Goal: Contribute content: Contribute content

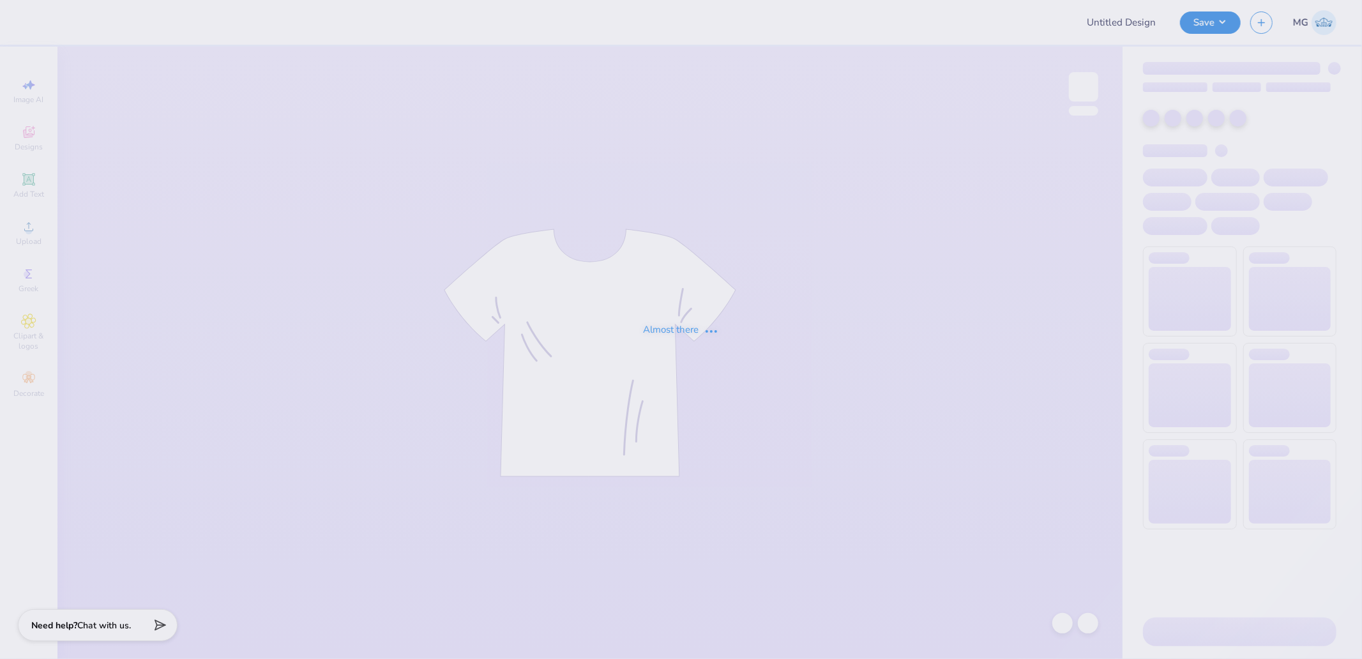
type input "Shirts for Phi Delta Theta"
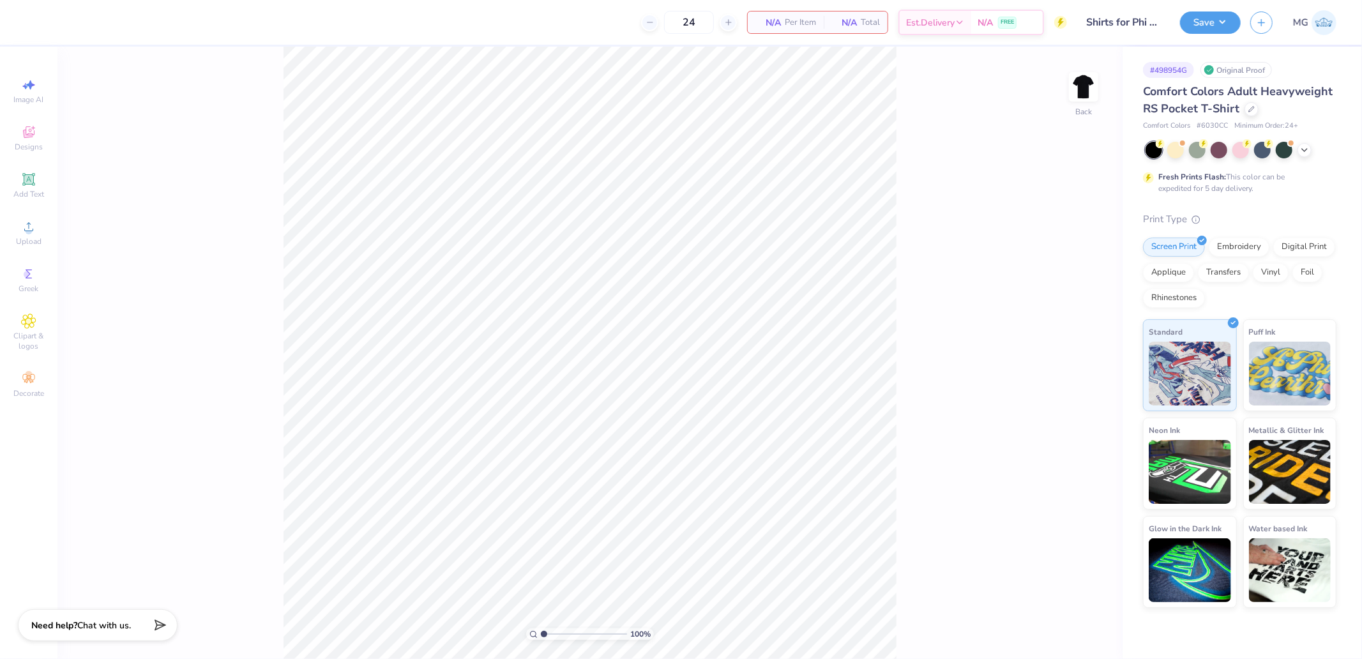
type input "alpha gamma rho"
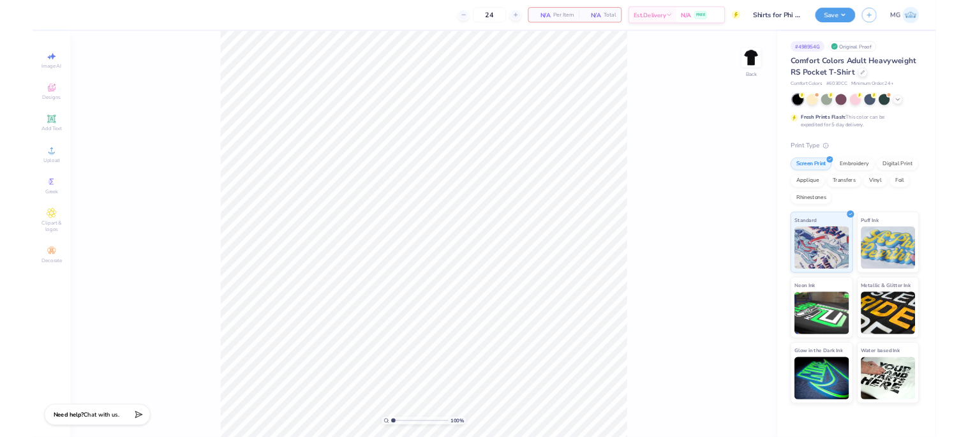
scroll to position [709, 0]
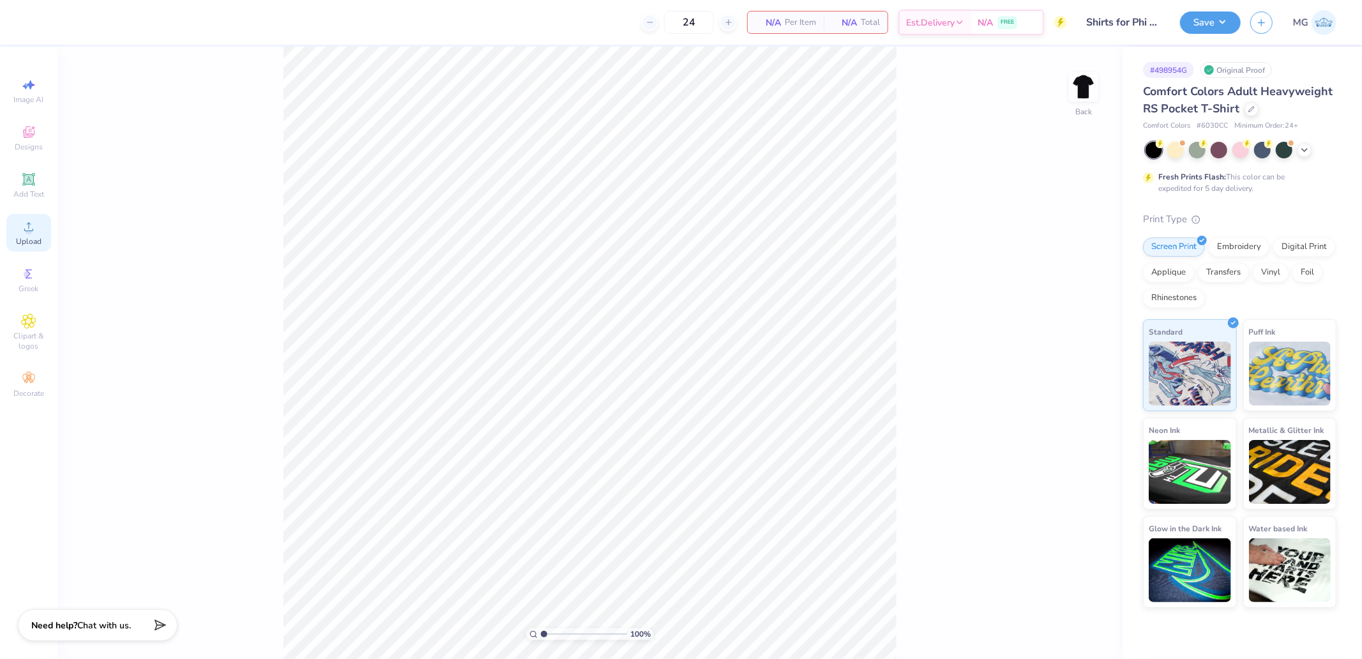
click at [23, 237] on span "Upload" at bounding box center [29, 241] width 26 height 10
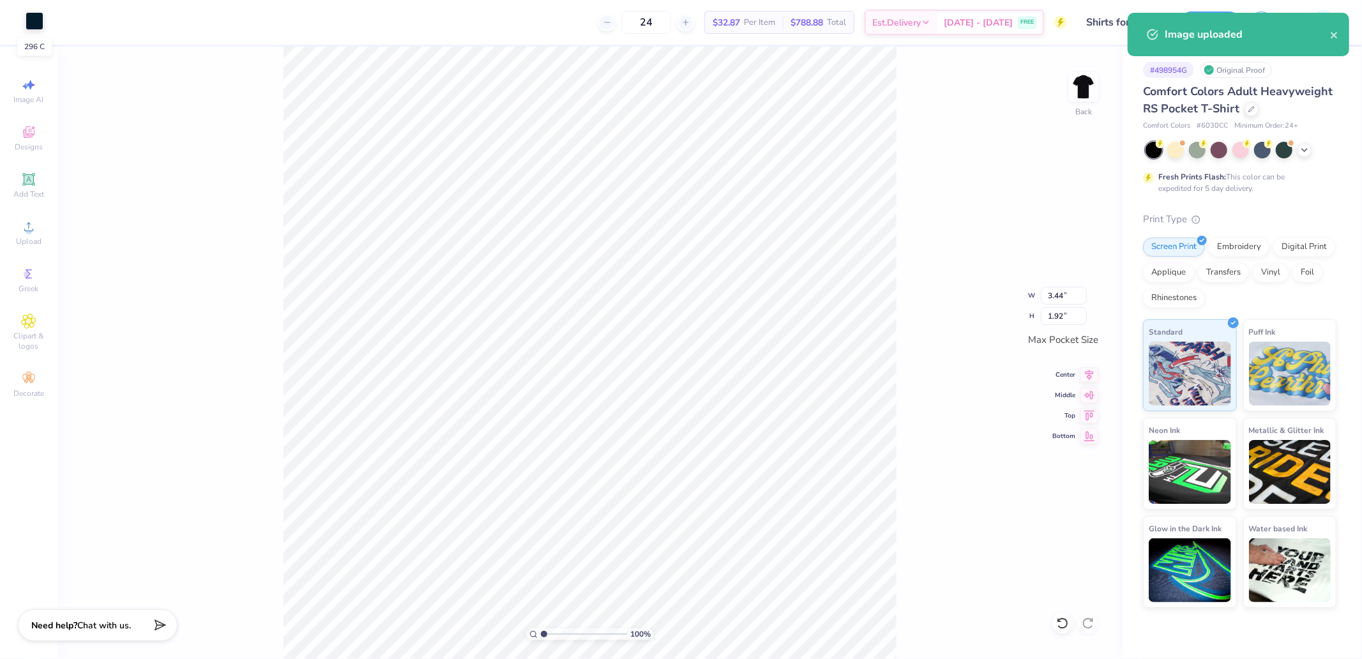
click at [36, 22] on div at bounding box center [35, 21] width 18 height 18
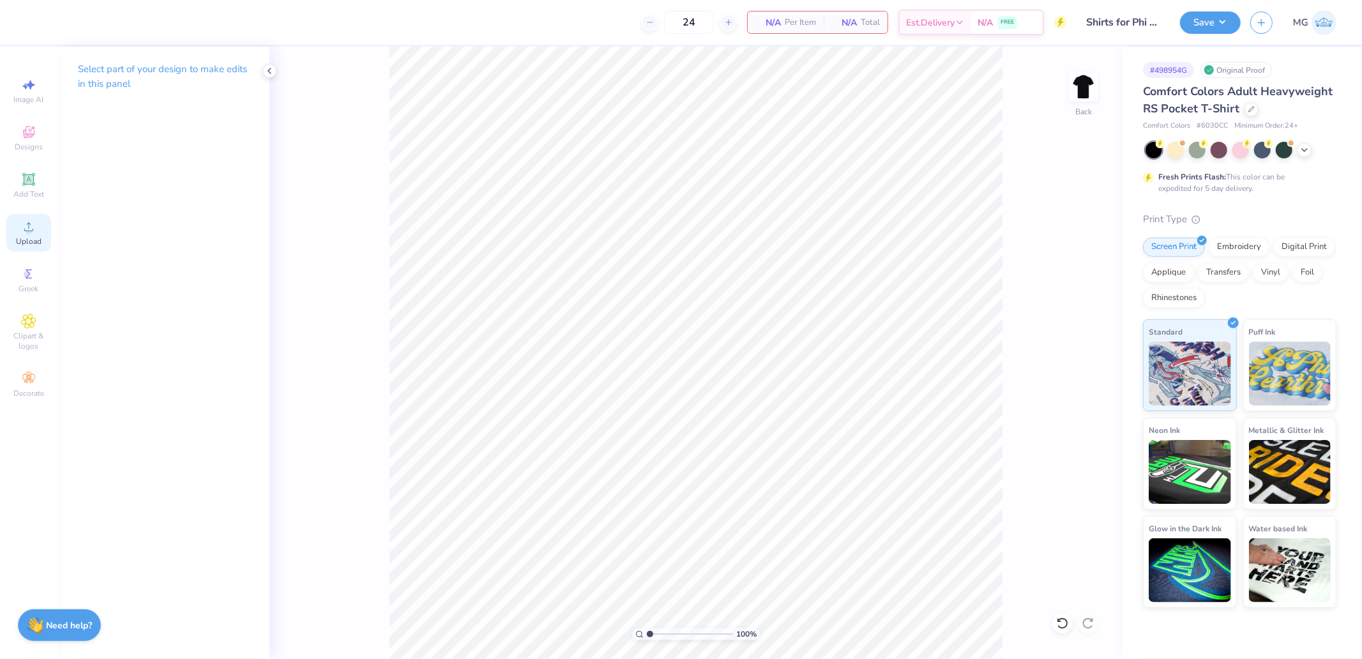
click at [16, 226] on div "Upload" at bounding box center [28, 233] width 45 height 38
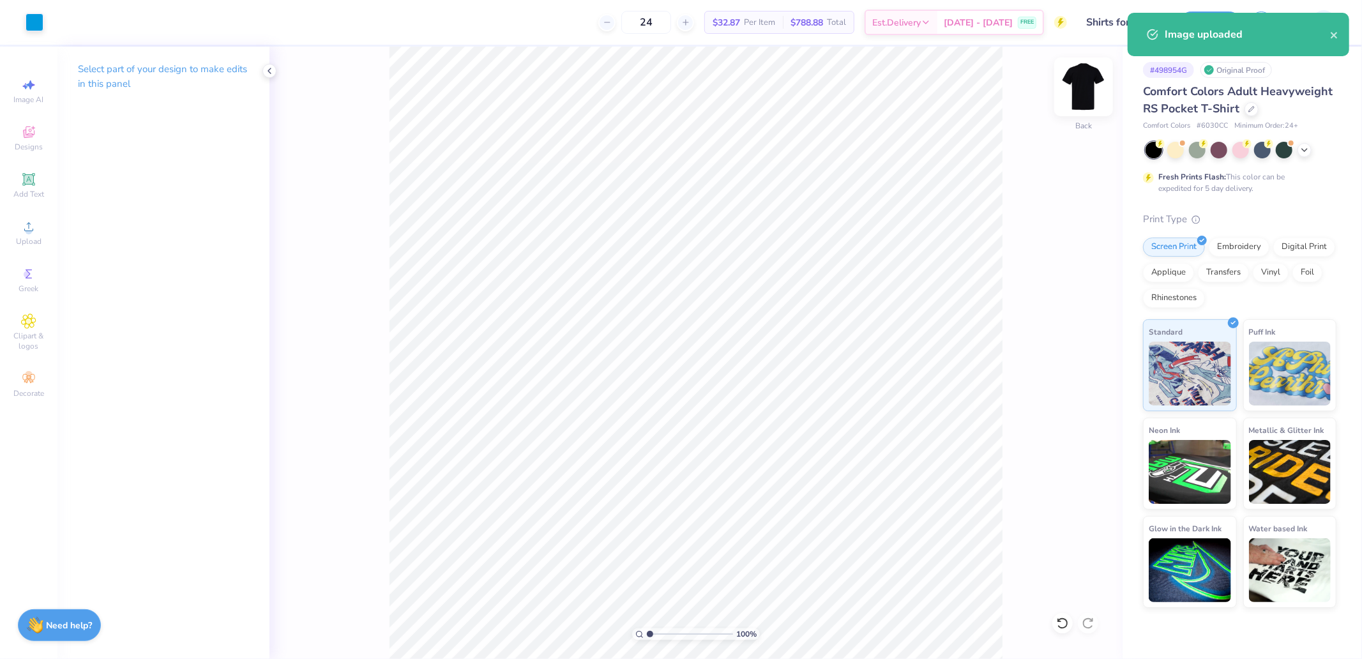
click at [1074, 96] on img at bounding box center [1083, 86] width 51 height 51
click at [37, 237] on span "Upload" at bounding box center [29, 241] width 26 height 10
click at [1062, 292] on input "14.32" at bounding box center [1075, 294] width 46 height 18
type input "12.50"
type input "9.89"
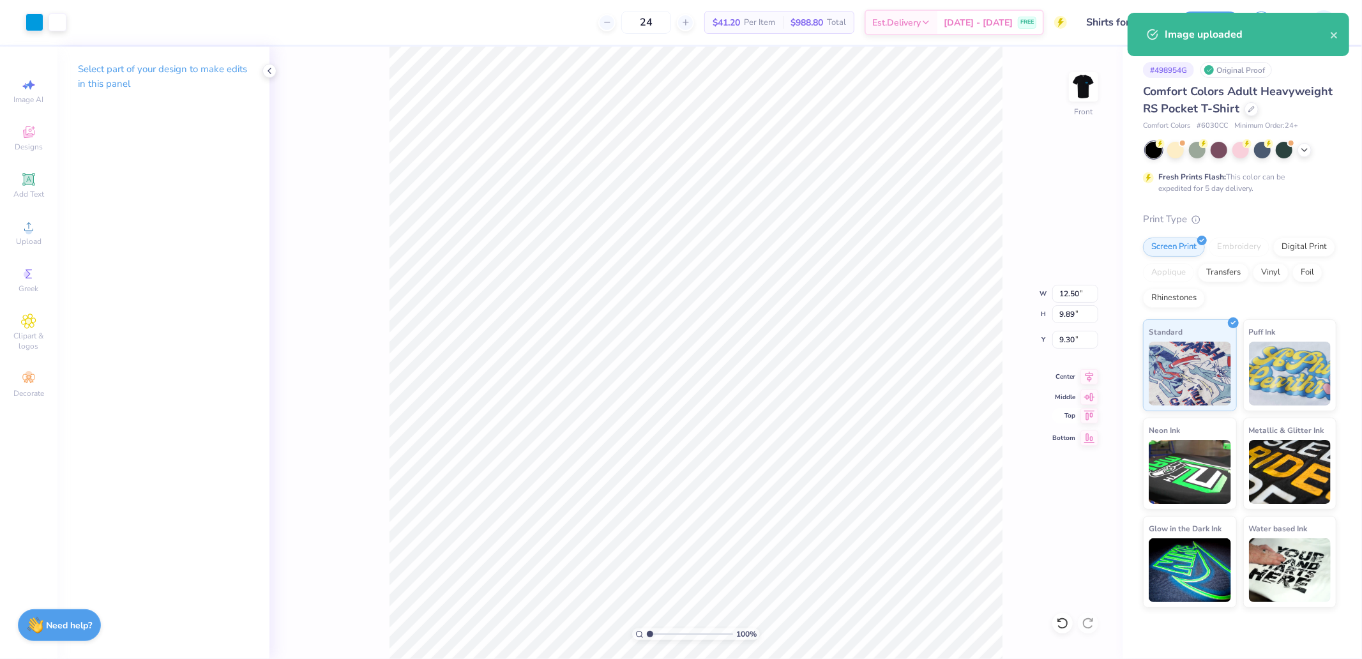
click at [1087, 415] on icon at bounding box center [1089, 415] width 18 height 15
click at [1067, 334] on input "0.50" at bounding box center [1075, 340] width 46 height 18
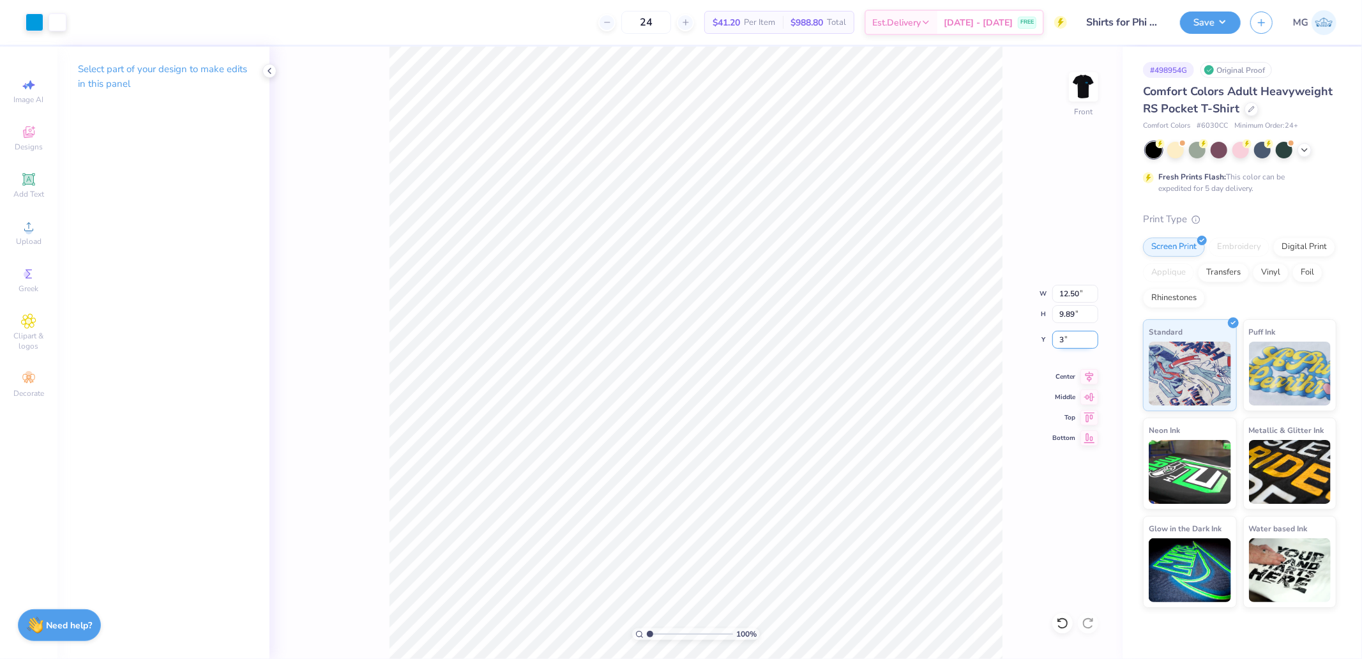
type input "3.00"
click at [34, 237] on span "Upload" at bounding box center [29, 241] width 26 height 10
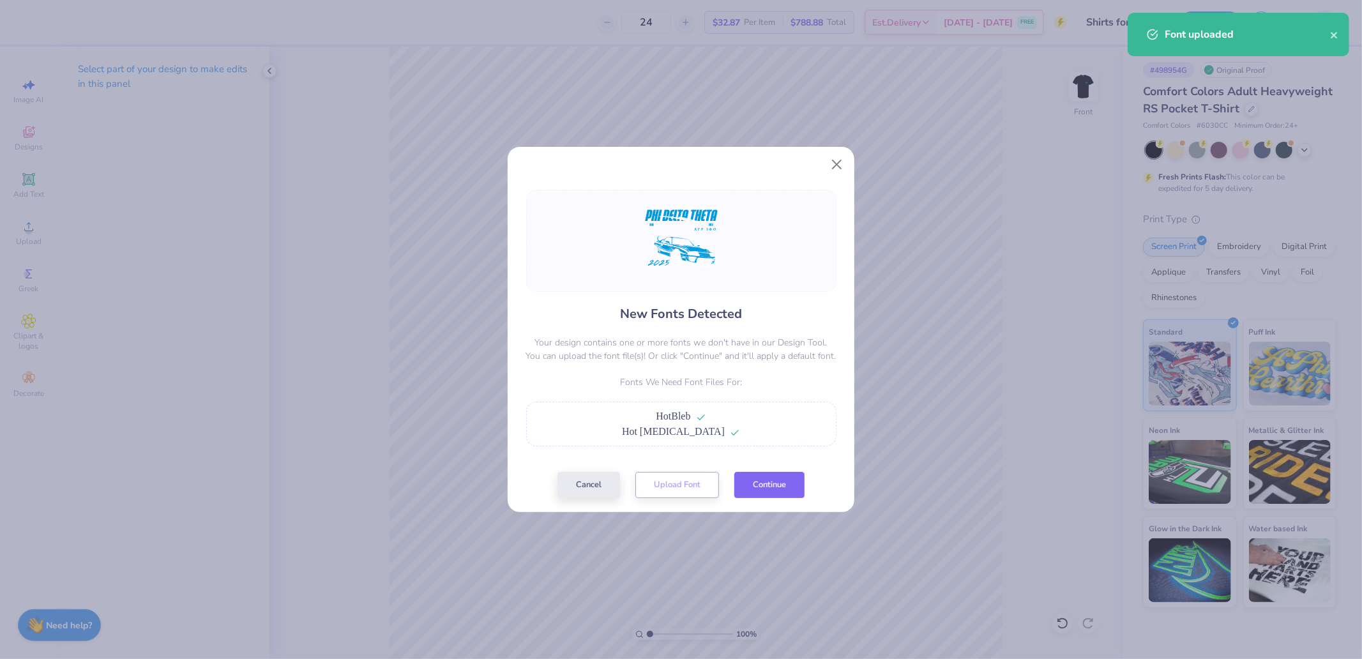
click at [775, 486] on button "Continue" at bounding box center [769, 485] width 70 height 26
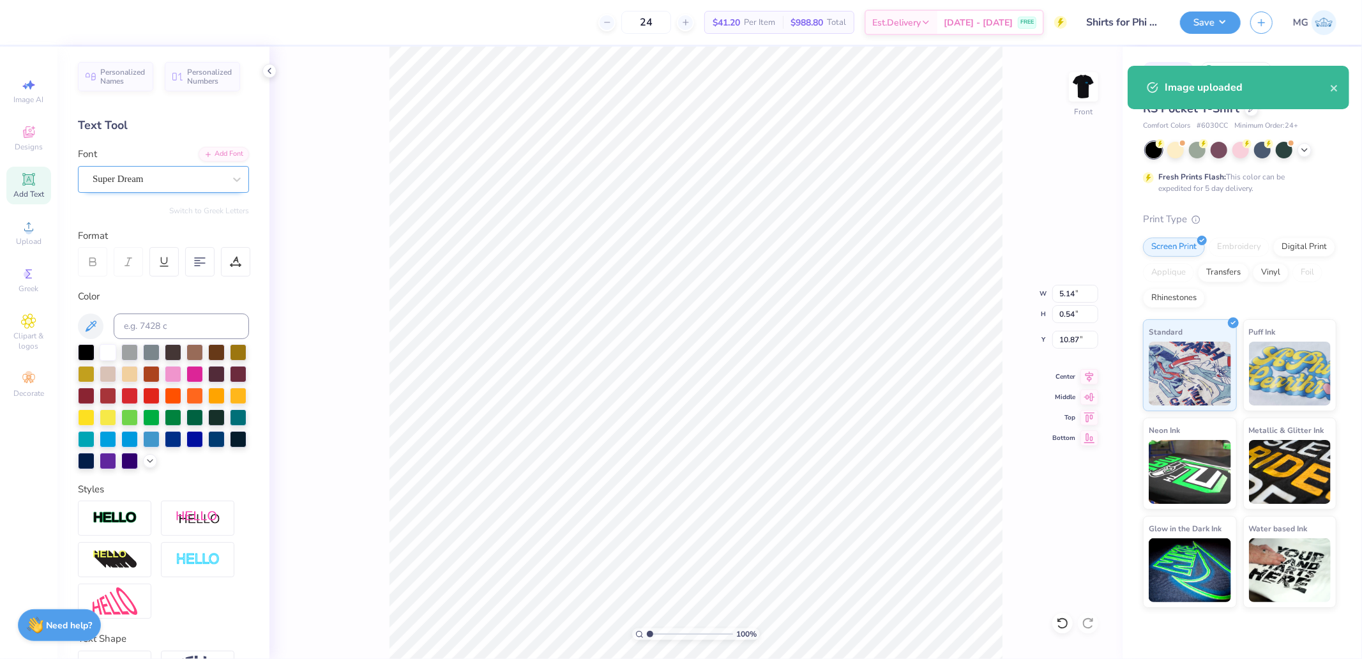
click at [126, 190] on div "Super Dream" at bounding box center [163, 179] width 171 height 27
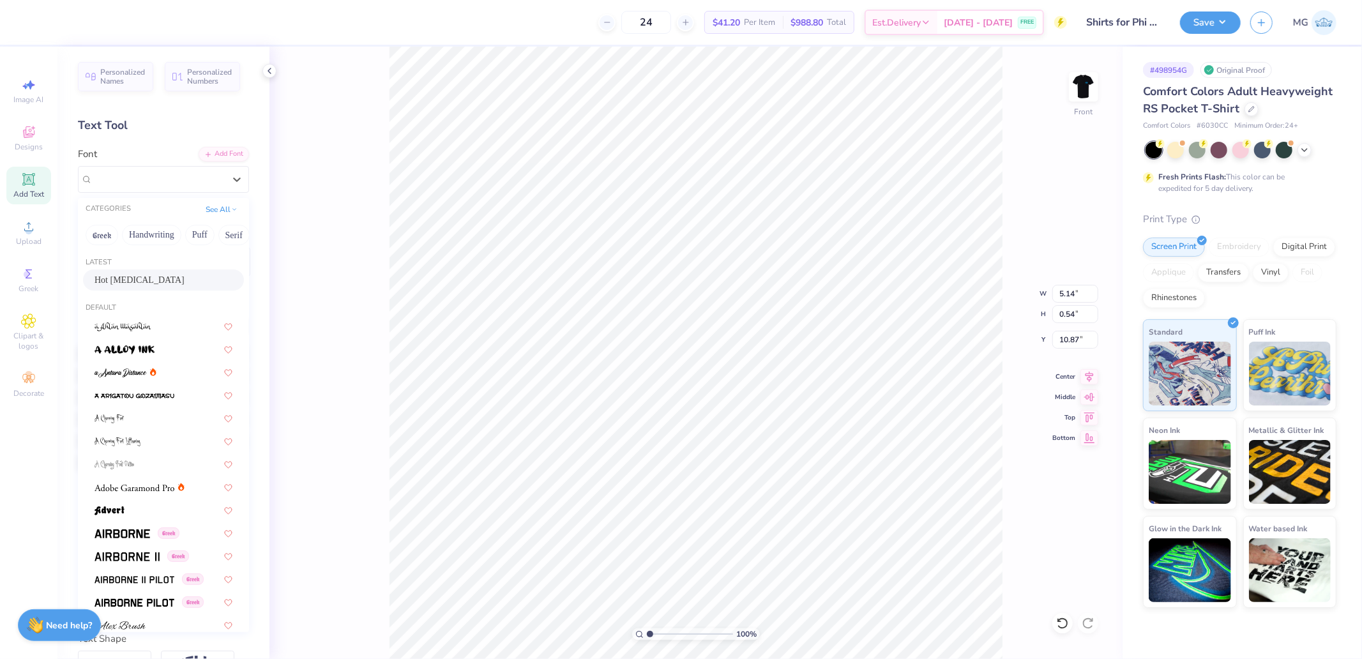
click at [132, 273] on span "Hot [MEDICAL_DATA]" at bounding box center [139, 279] width 90 height 13
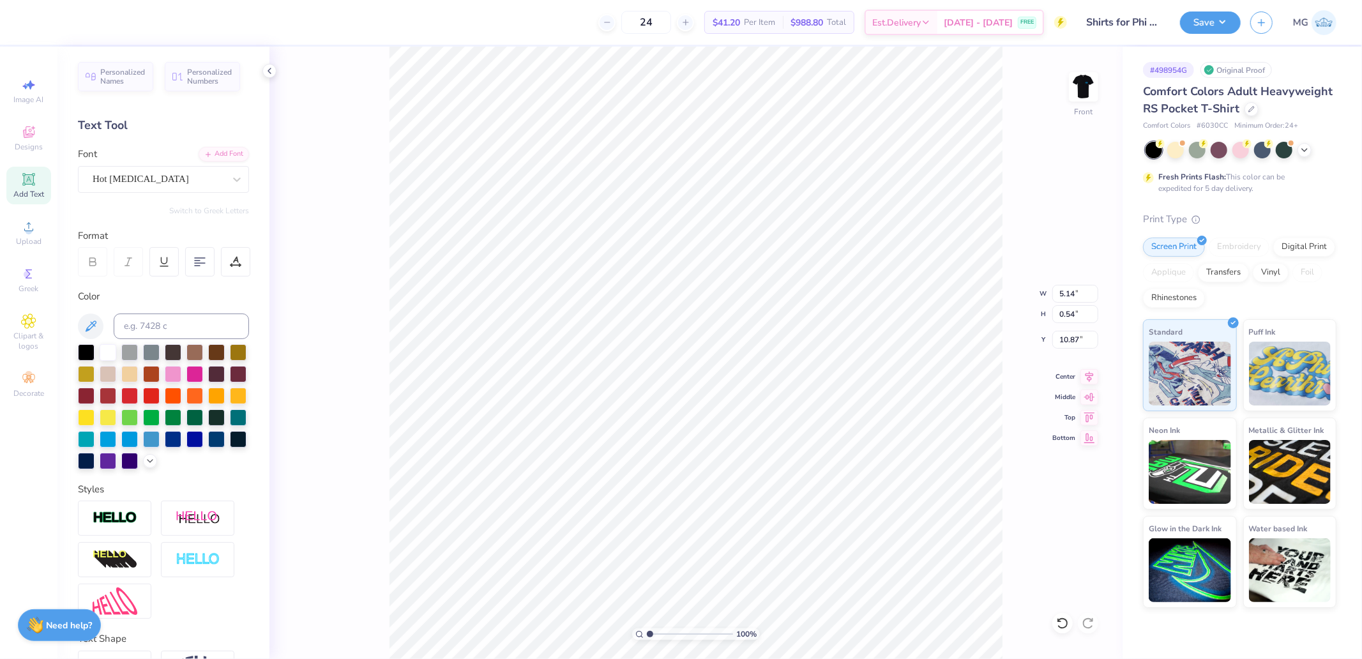
type input "7.42"
type input "0.49"
type input "10.93"
type input "4.40"
type input "0.54"
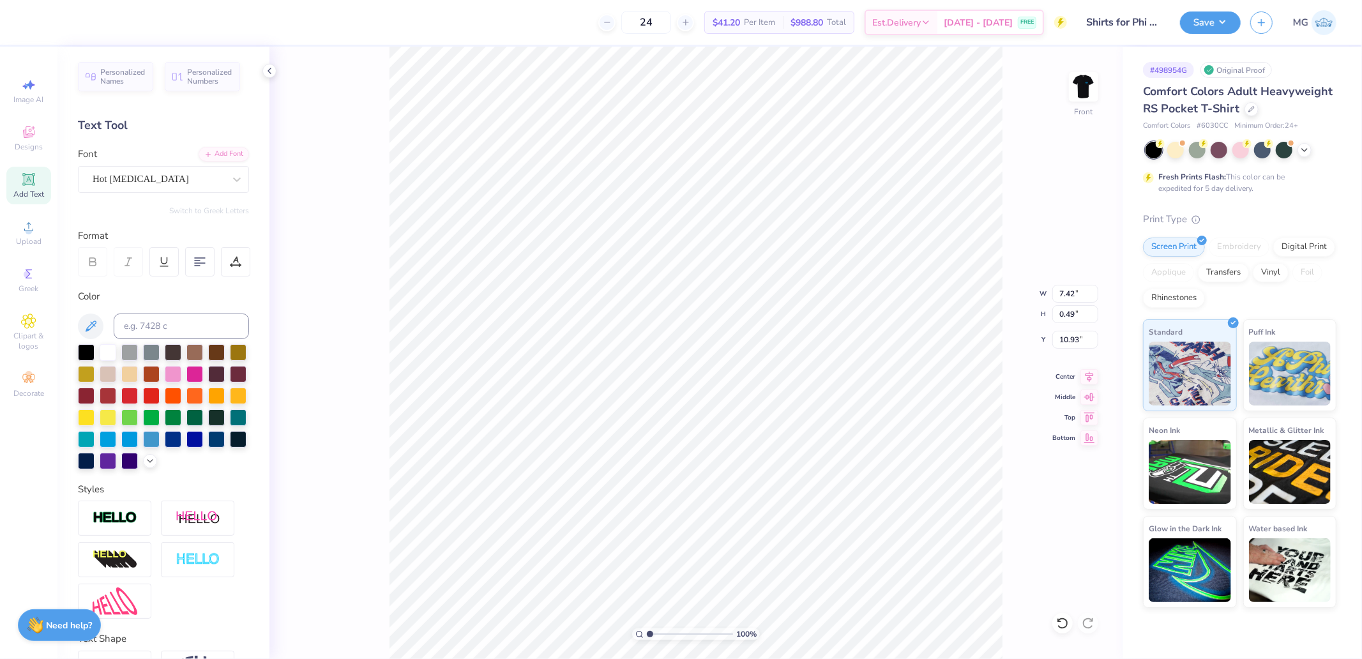
type input "19.80"
click at [144, 189] on div "Super Dream" at bounding box center [163, 179] width 171 height 27
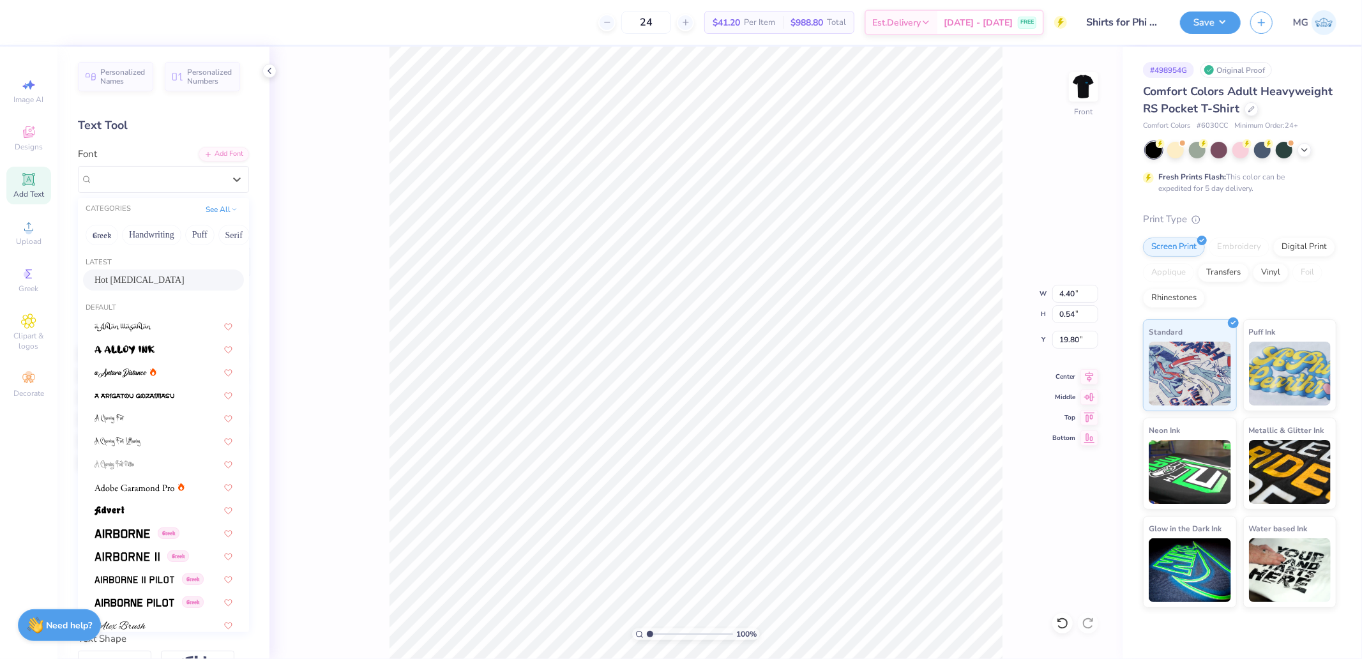
click at [144, 274] on span "Hot [MEDICAL_DATA]" at bounding box center [139, 279] width 90 height 13
type input "6.20"
type input "0.49"
type input "19.86"
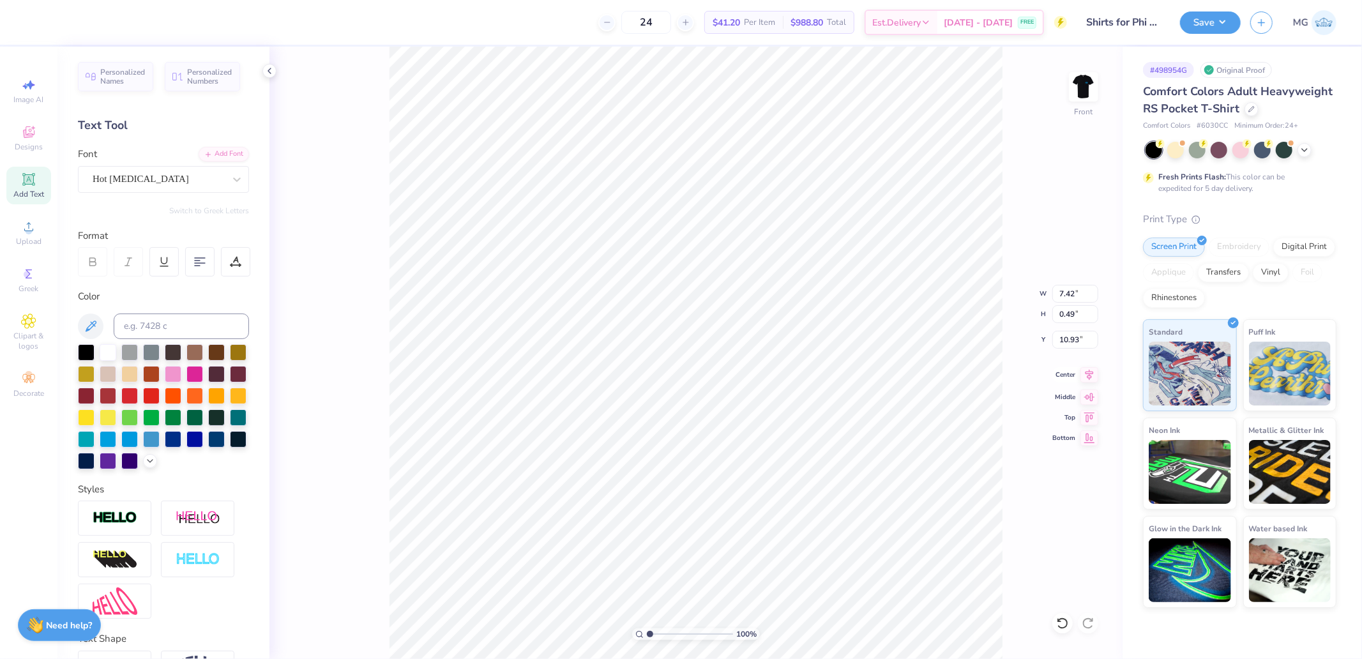
click at [1089, 374] on icon at bounding box center [1089, 375] width 8 height 11
click at [216, 276] on div at bounding box center [164, 261] width 172 height 29
drag, startPoint x: 231, startPoint y: 263, endPoint x: 227, endPoint y: 276, distance: 13.5
click at [232, 263] on icon at bounding box center [235, 261] width 11 height 11
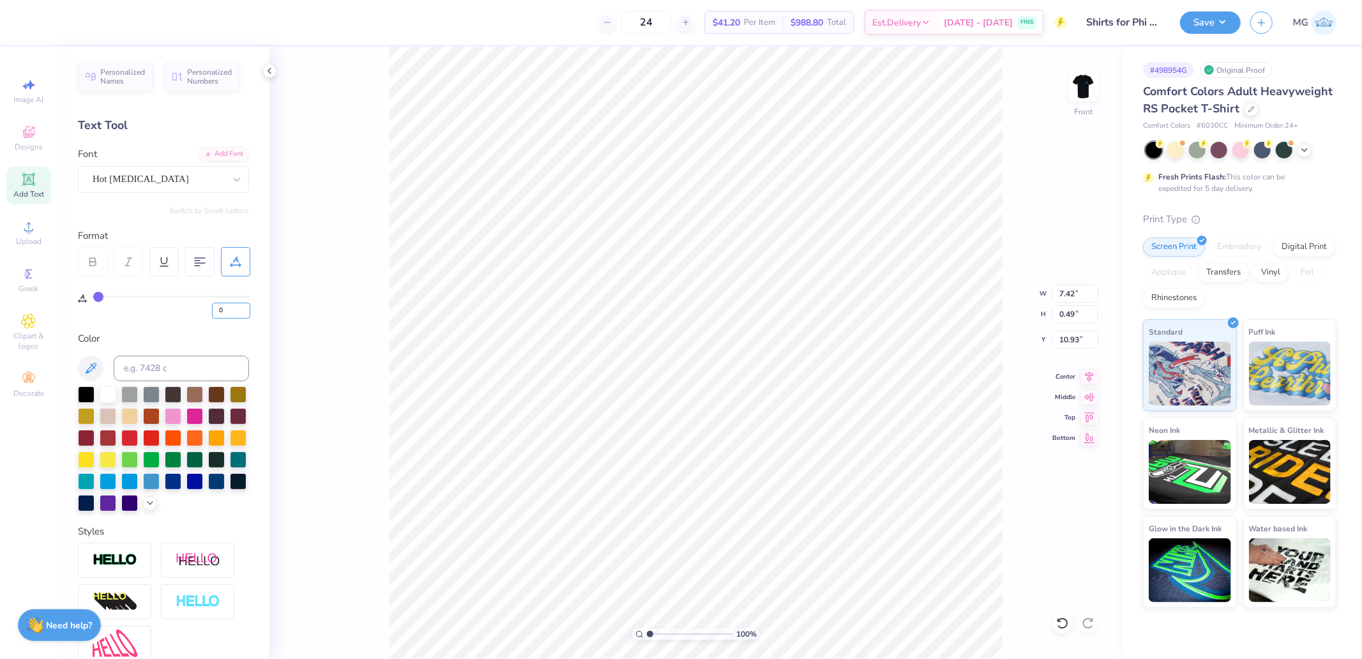
drag, startPoint x: 216, startPoint y: 313, endPoint x: 164, endPoint y: 310, distance: 51.8
click at [177, 316] on div "0" at bounding box center [171, 307] width 157 height 23
type input "50"
type input "12.11"
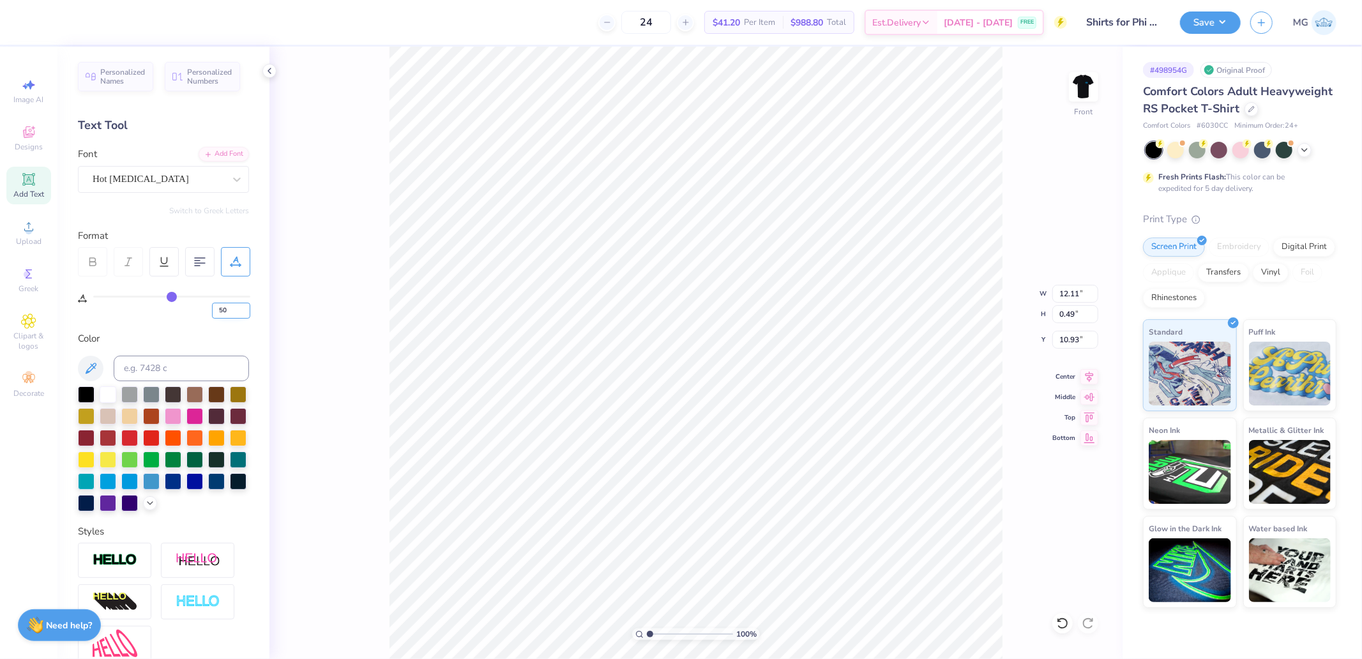
click at [229, 307] on input "50" at bounding box center [231, 311] width 38 height 16
type input "35"
type input "10.70"
click at [229, 307] on input "35" at bounding box center [231, 311] width 38 height 16
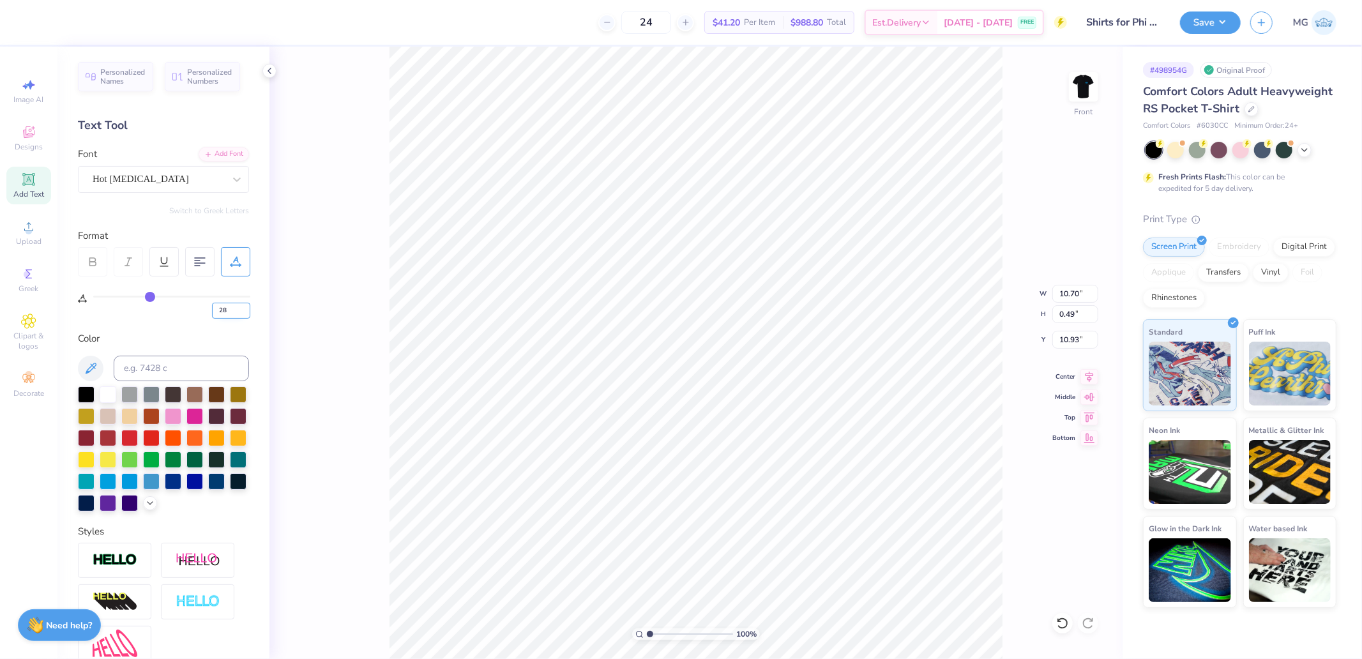
type input "28"
type input "10.05"
type input "30"
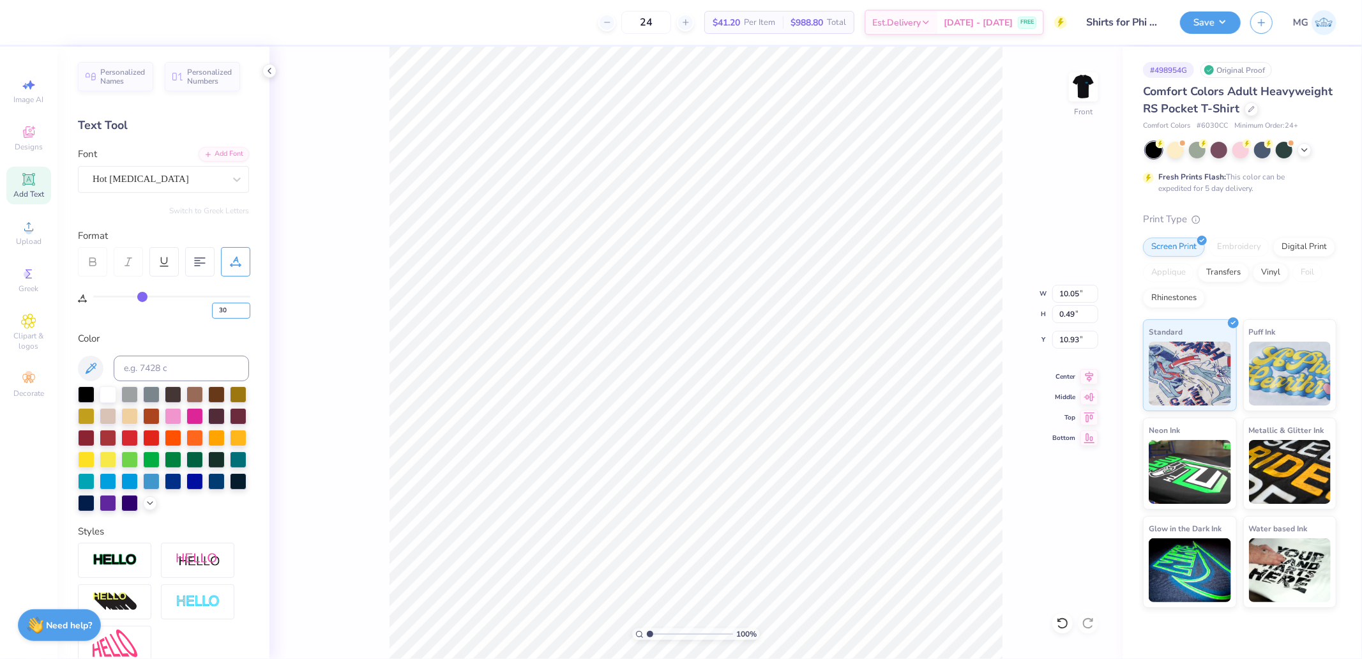
type input "10.23"
type input "0"
click at [1090, 383] on div "100 % Front W 6.20 6.20 " H 0.49 0.49 " Y 19.86 19.86 " Center Middle Top Bottom" at bounding box center [695, 353] width 853 height 612
click at [228, 303] on input "0" at bounding box center [231, 311] width 38 height 16
type input "30"
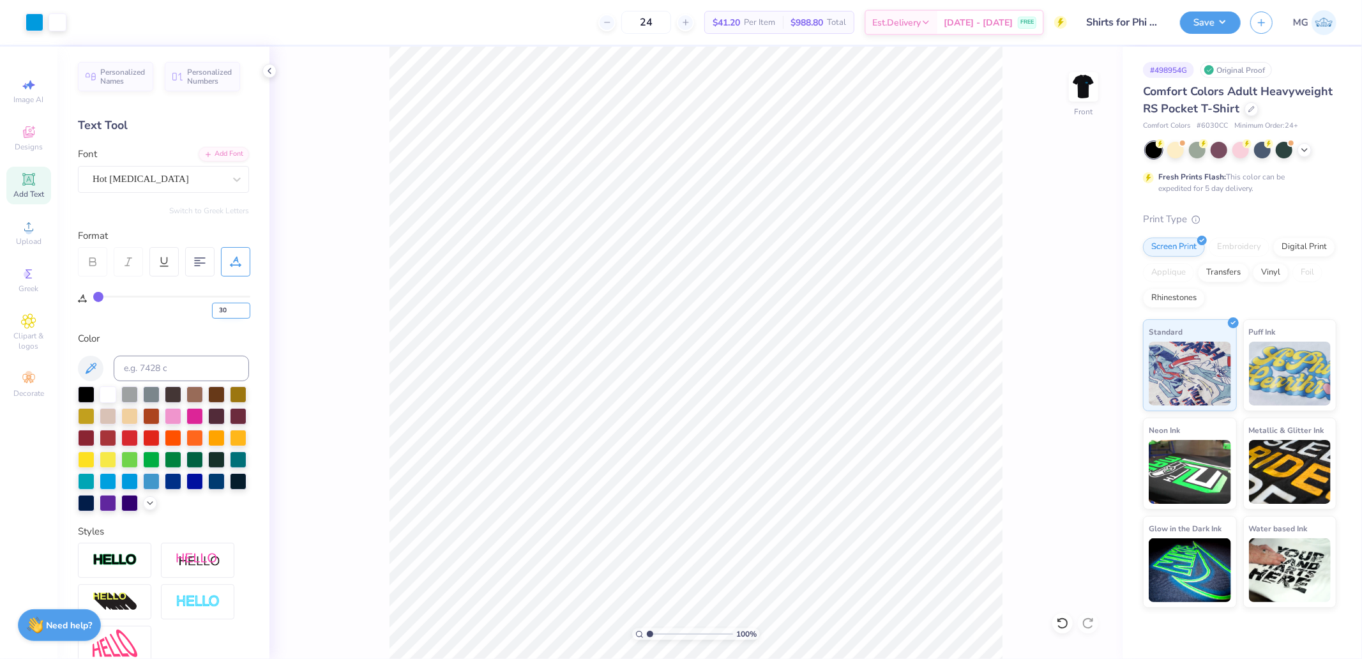
type input "30"
click at [1090, 377] on icon at bounding box center [1089, 374] width 18 height 15
click at [1073, 290] on input "14.32" at bounding box center [1075, 294] width 46 height 18
type input "12.50"
type input "10.63"
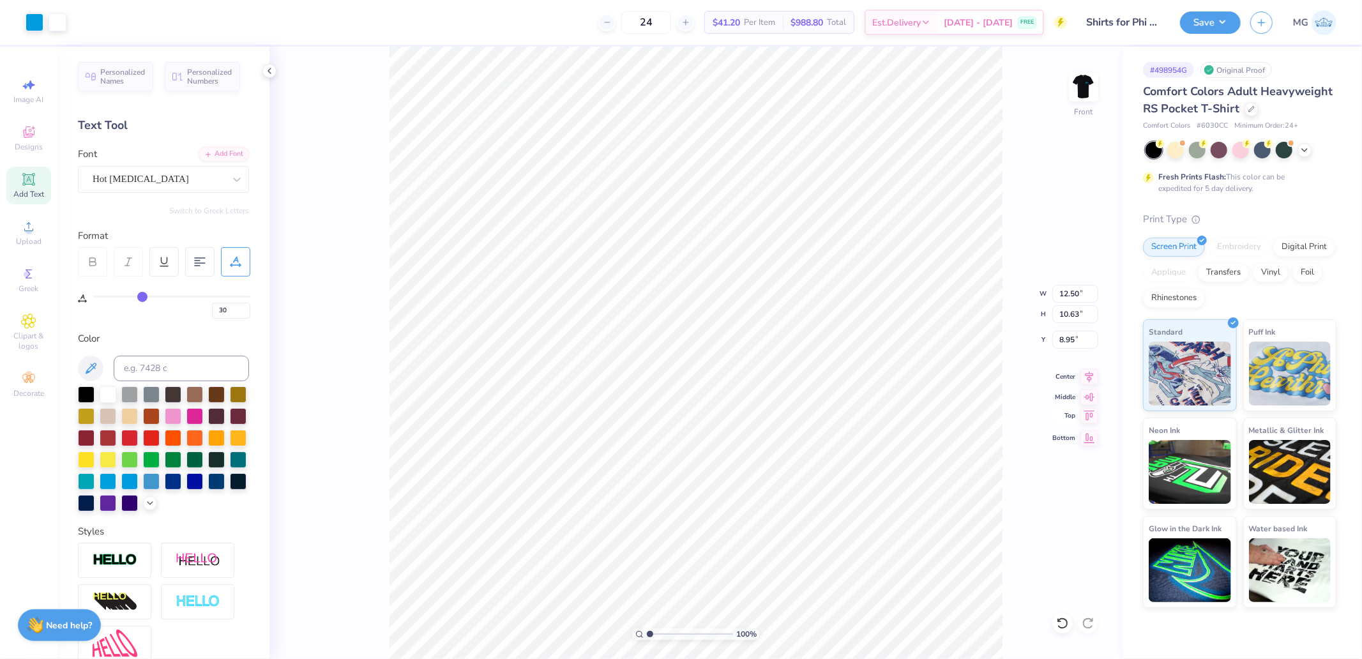
click at [1090, 416] on icon at bounding box center [1089, 415] width 18 height 15
click at [1076, 338] on input "0.50" at bounding box center [1075, 340] width 46 height 18
type input "3.00"
click at [1005, 437] on div "100 % Front" at bounding box center [695, 353] width 853 height 612
click at [17, 232] on div "Upload" at bounding box center [28, 233] width 45 height 38
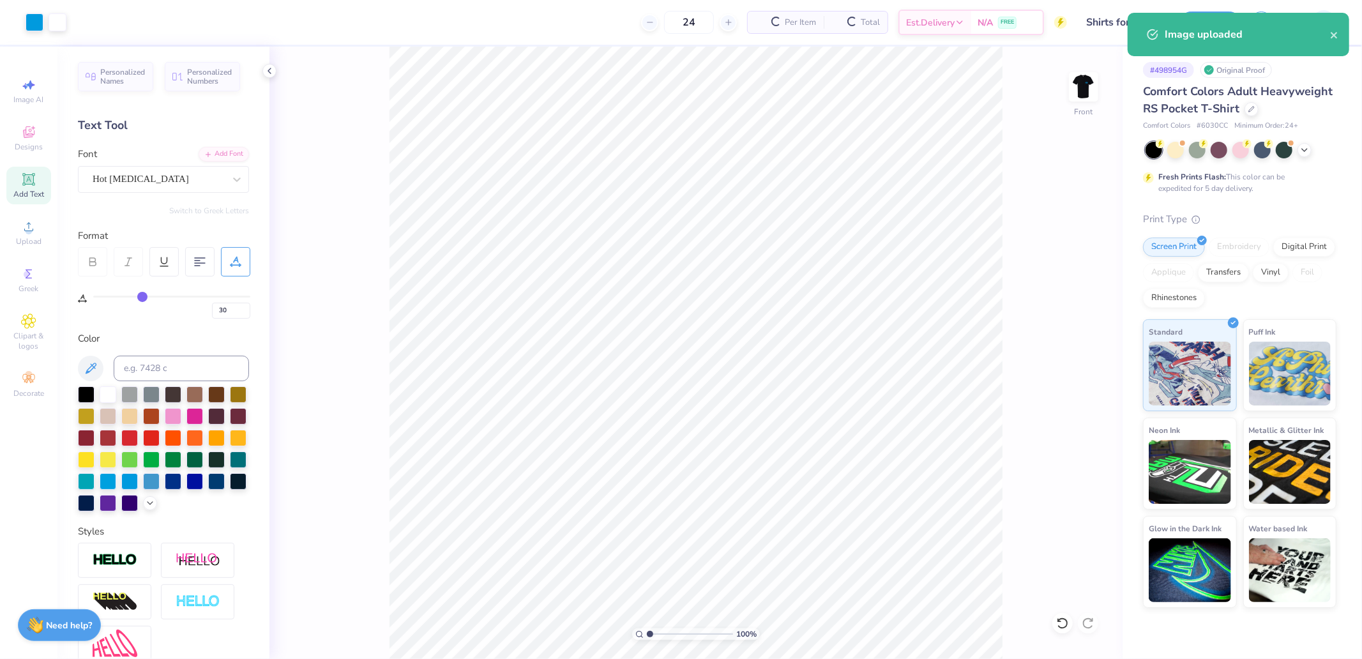
type input "0"
click at [135, 179] on div "Super Dream" at bounding box center [158, 179] width 134 height 20
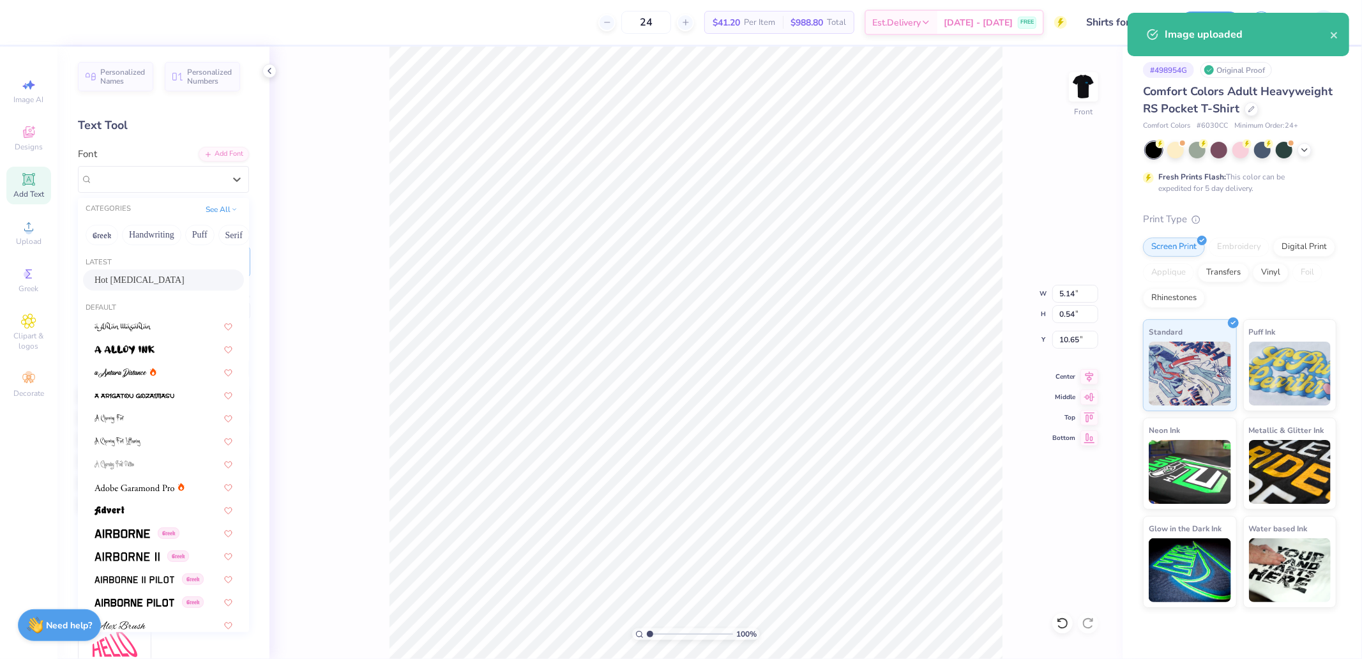
click at [142, 278] on span "Hot [MEDICAL_DATA]" at bounding box center [139, 279] width 90 height 13
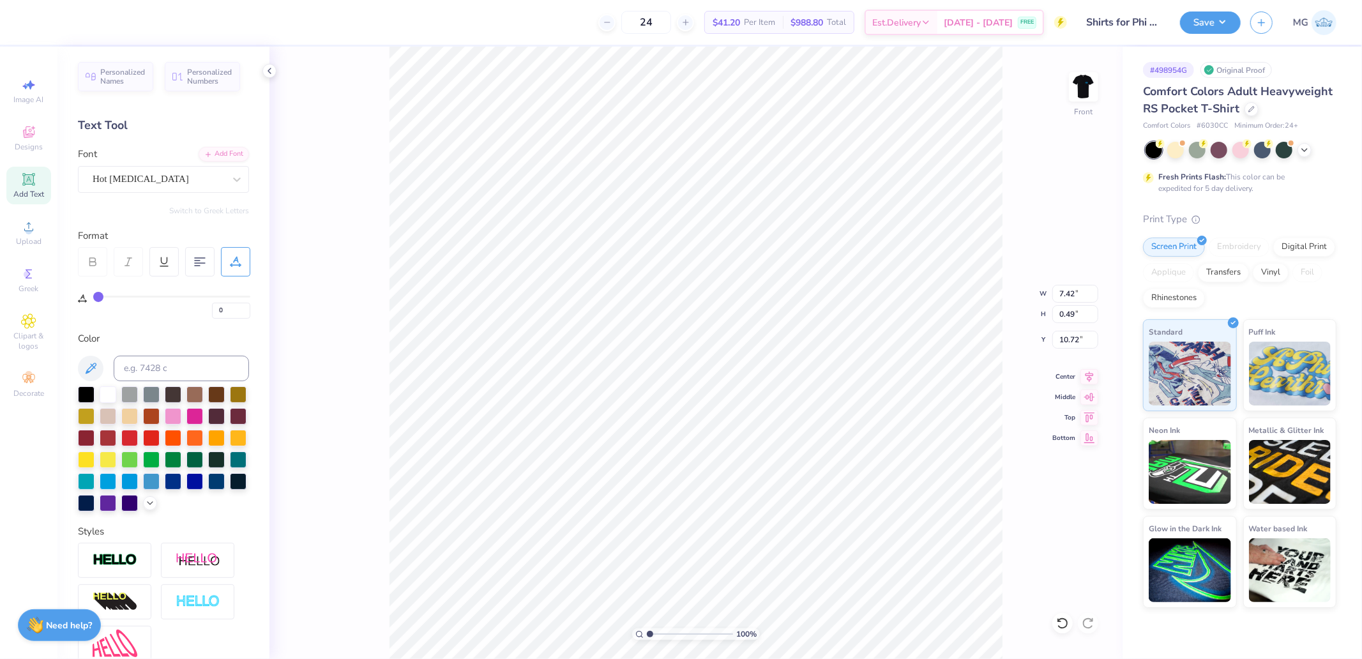
type input "7.42"
type input "0.49"
type input "10.72"
type input "4.40"
type input "0.54"
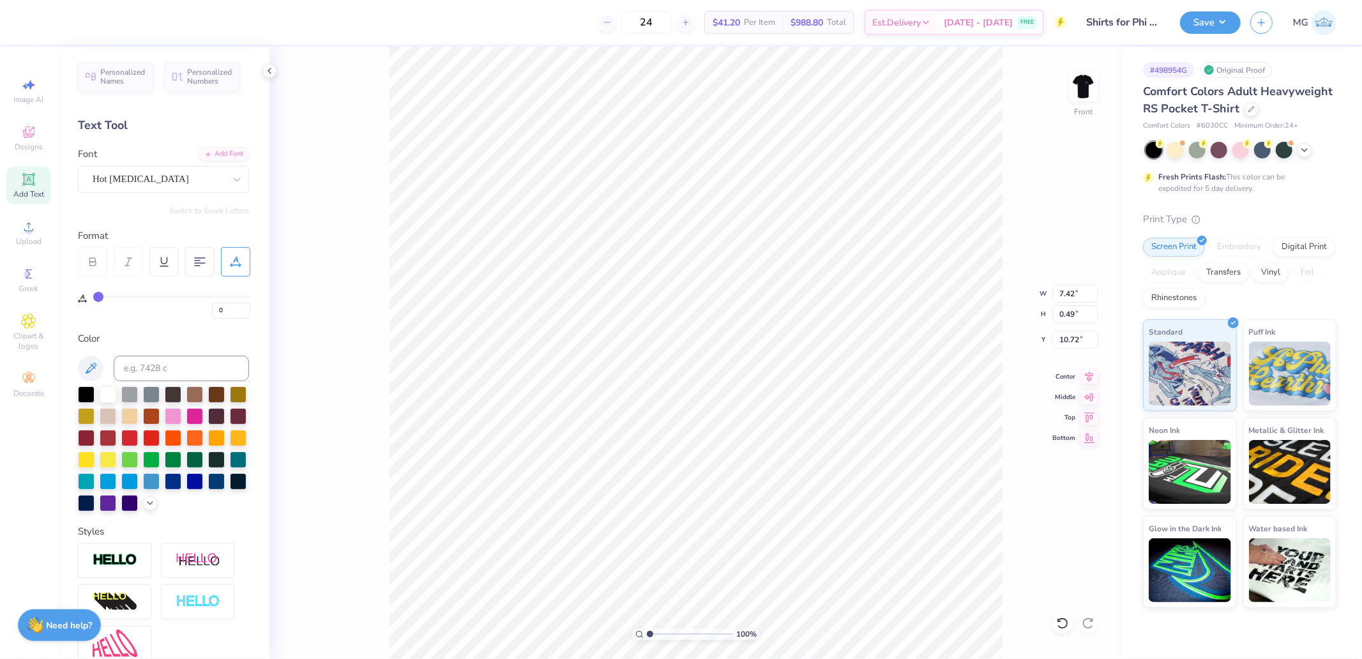
type input "20.01"
click at [134, 179] on div "Super Dream" at bounding box center [158, 179] width 134 height 20
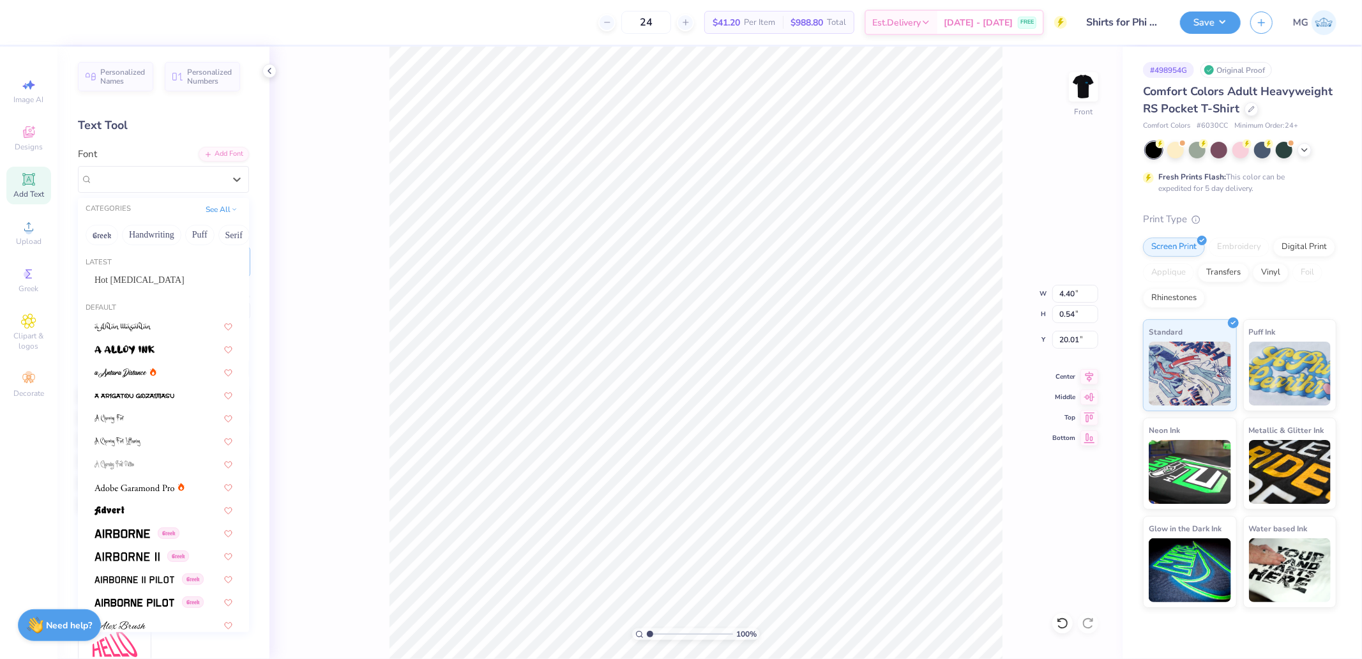
click at [136, 273] on div "Hot [MEDICAL_DATA]" at bounding box center [163, 279] width 161 height 21
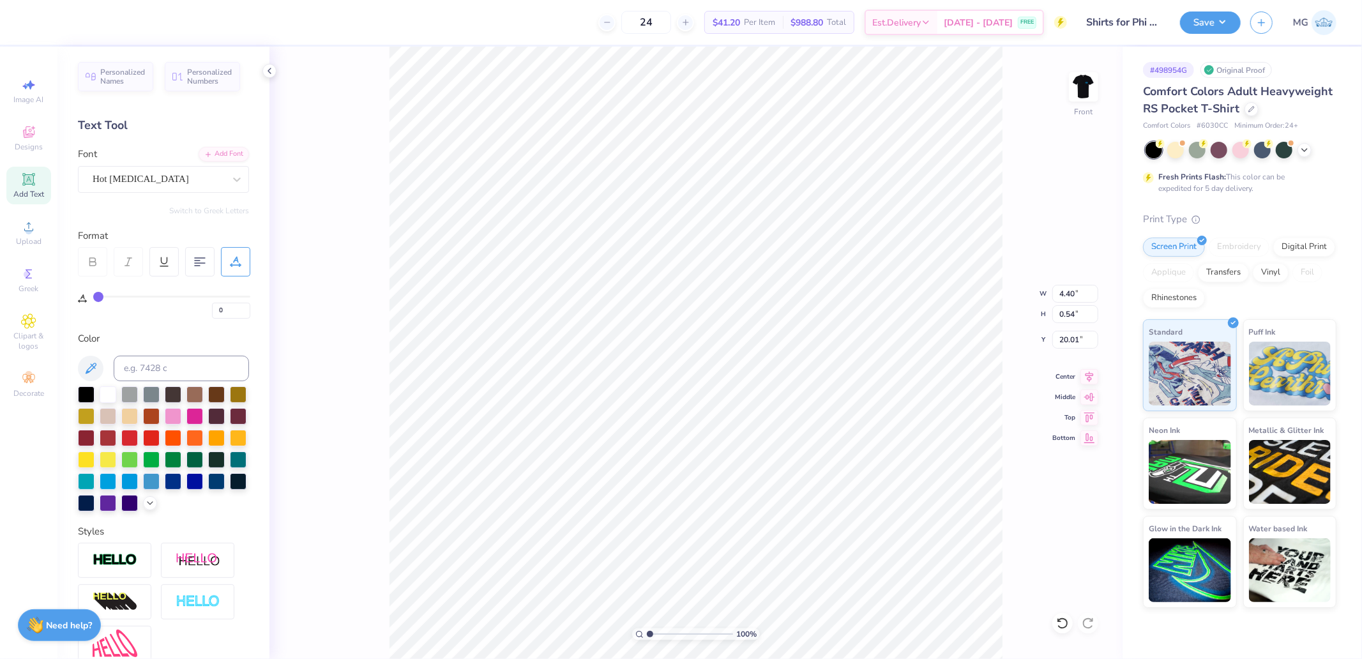
type input "6.20"
type input "0.49"
type input "20.07"
click at [1093, 375] on icon at bounding box center [1089, 374] width 18 height 15
type input "7.42"
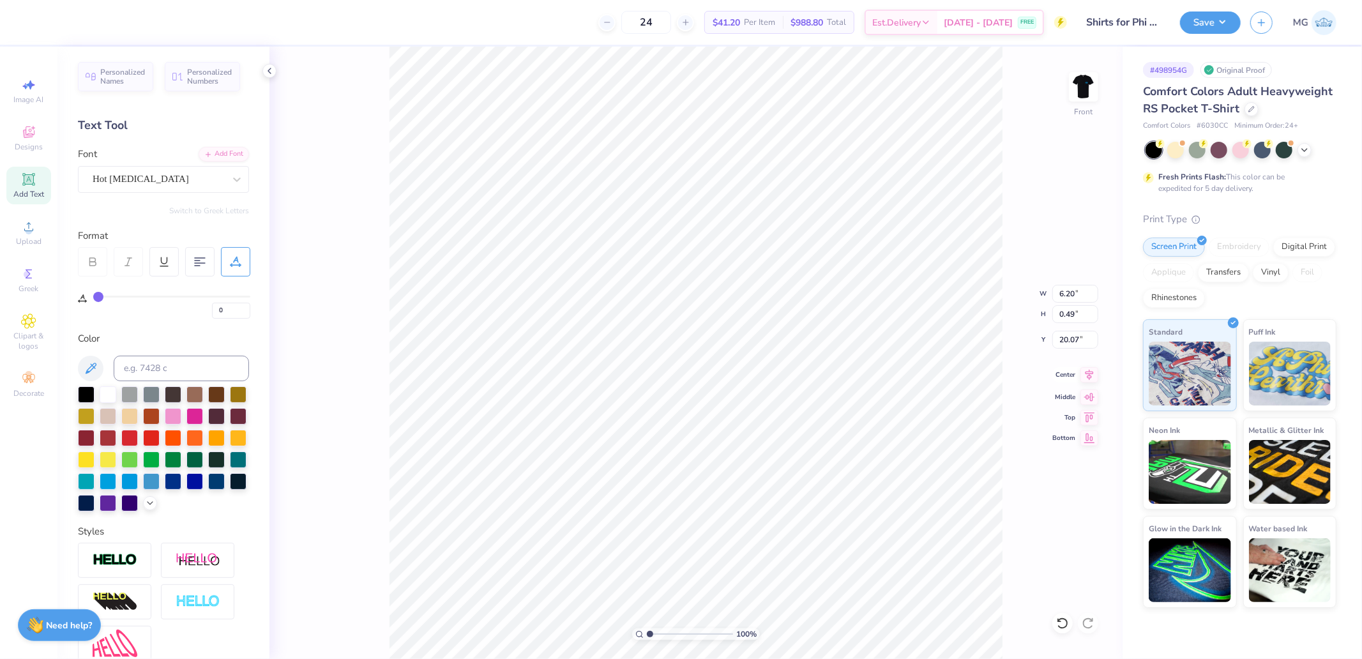
type input "10.72"
click at [1087, 371] on icon at bounding box center [1089, 374] width 18 height 15
drag, startPoint x: 218, startPoint y: 312, endPoint x: 184, endPoint y: 316, distance: 34.8
click at [189, 315] on div "0" at bounding box center [171, 307] width 157 height 23
type input "30"
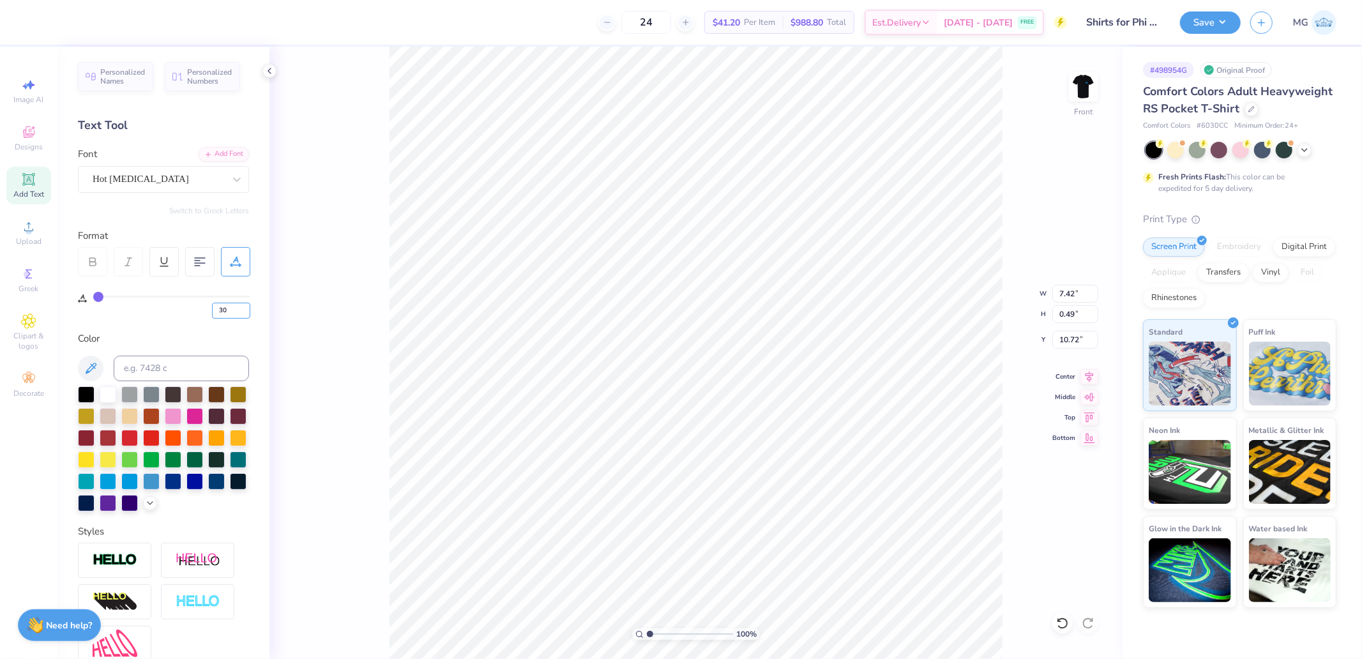
type input "30"
type input "10.23"
type input "0"
type input "6.20"
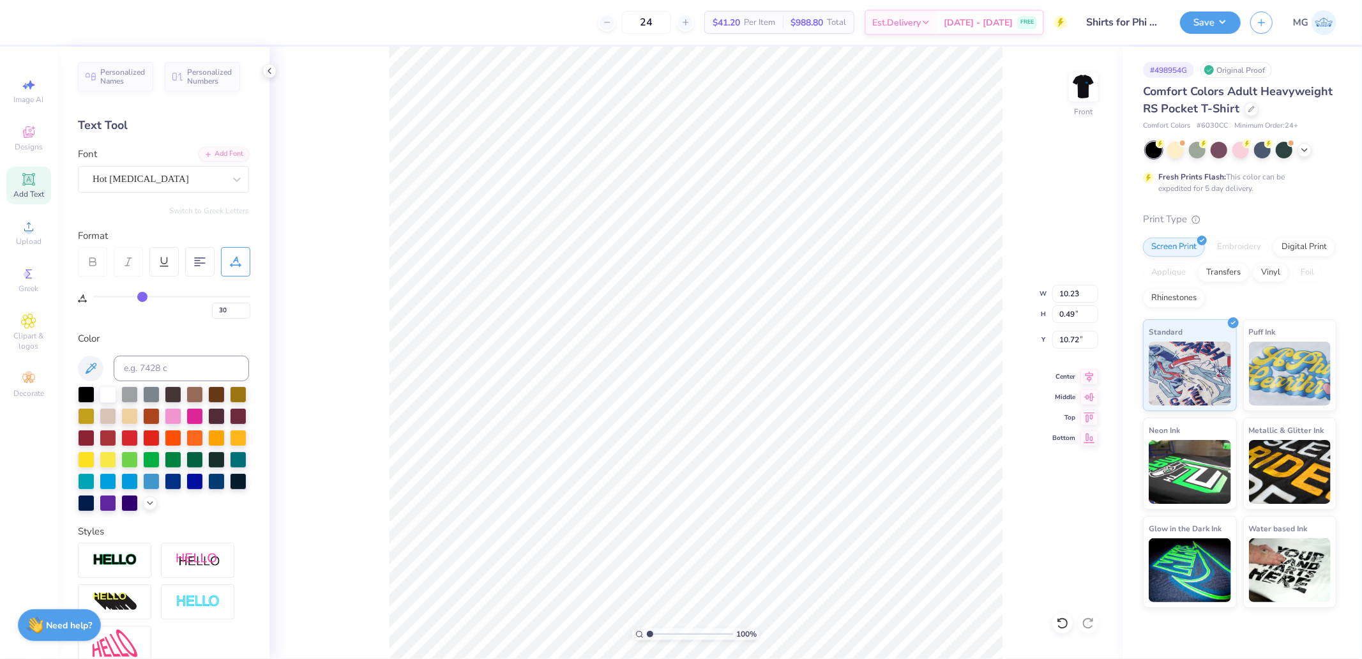
type input "20.07"
drag, startPoint x: 227, startPoint y: 305, endPoint x: 186, endPoint y: 310, distance: 40.5
click at [186, 310] on div "0" at bounding box center [171, 307] width 157 height 23
type input "30"
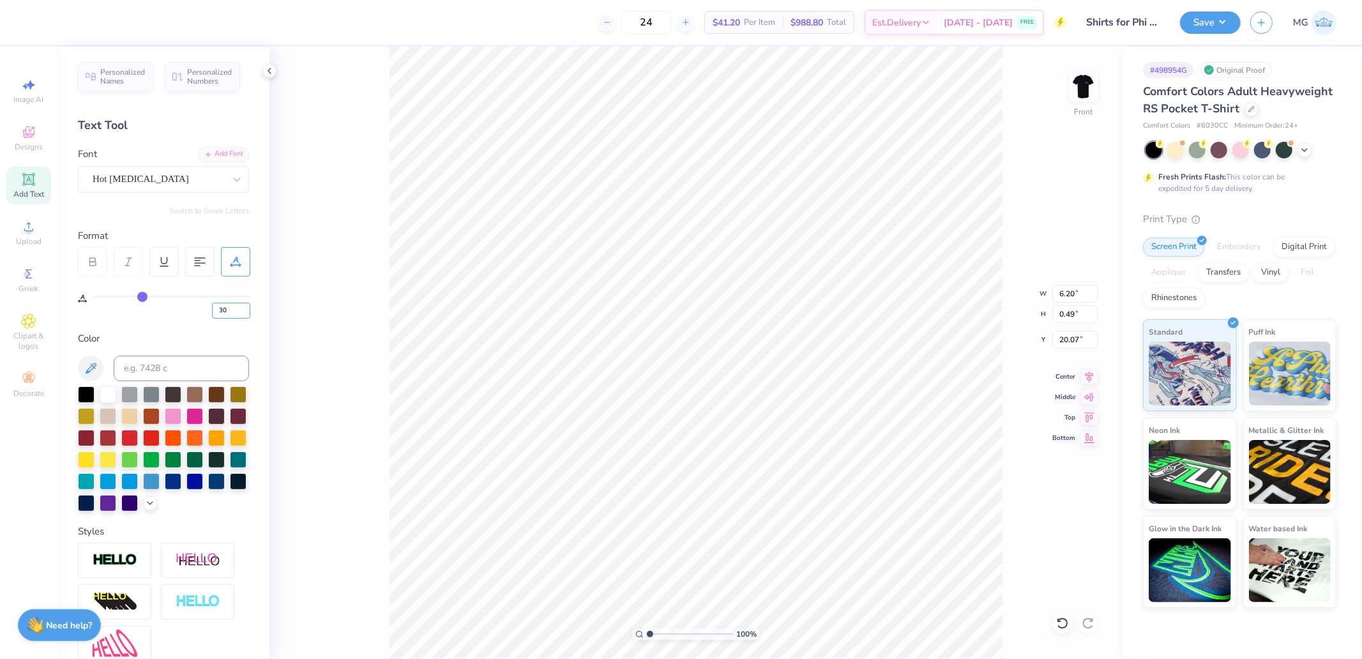
type input "8.15"
click at [1067, 294] on input "14.32" at bounding box center [1075, 294] width 46 height 18
type input "12.50"
type input "11.00"
click at [1075, 333] on input "8.76" at bounding box center [1075, 340] width 46 height 18
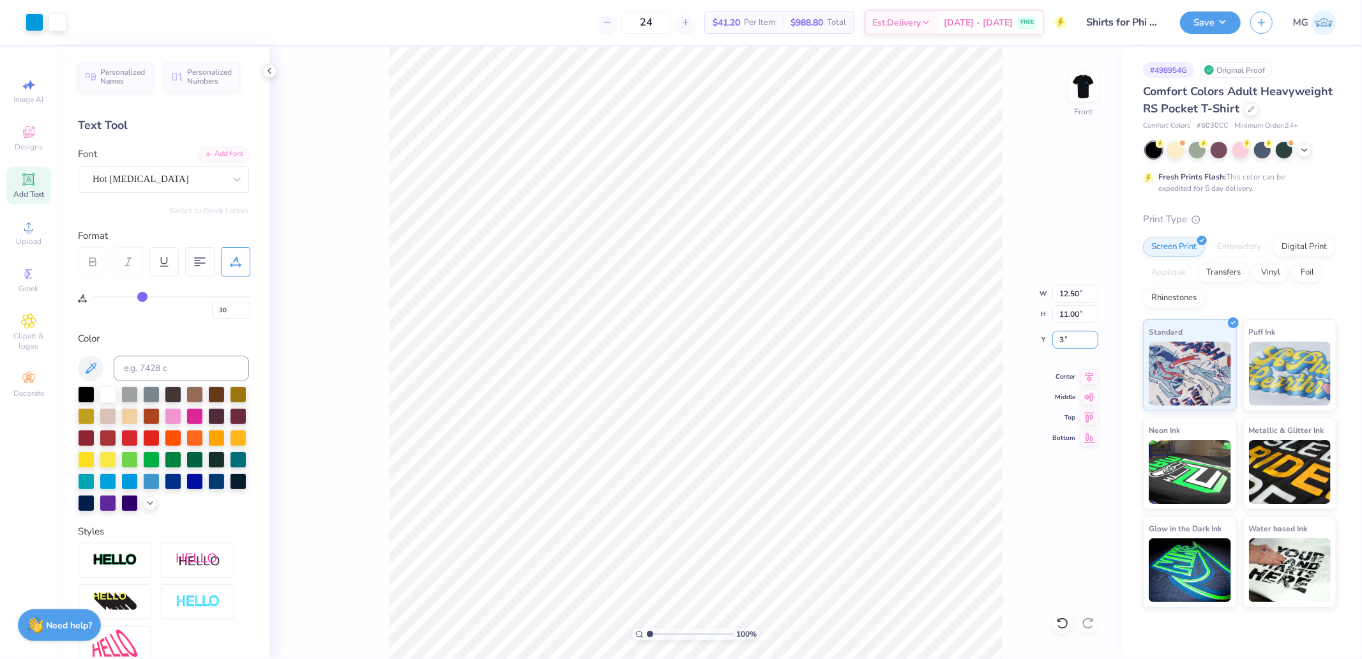
type input "3.00"
click at [1088, 87] on img at bounding box center [1083, 86] width 51 height 51
click at [1076, 91] on img at bounding box center [1083, 86] width 51 height 51
click at [1197, 21] on button "Save" at bounding box center [1210, 21] width 61 height 22
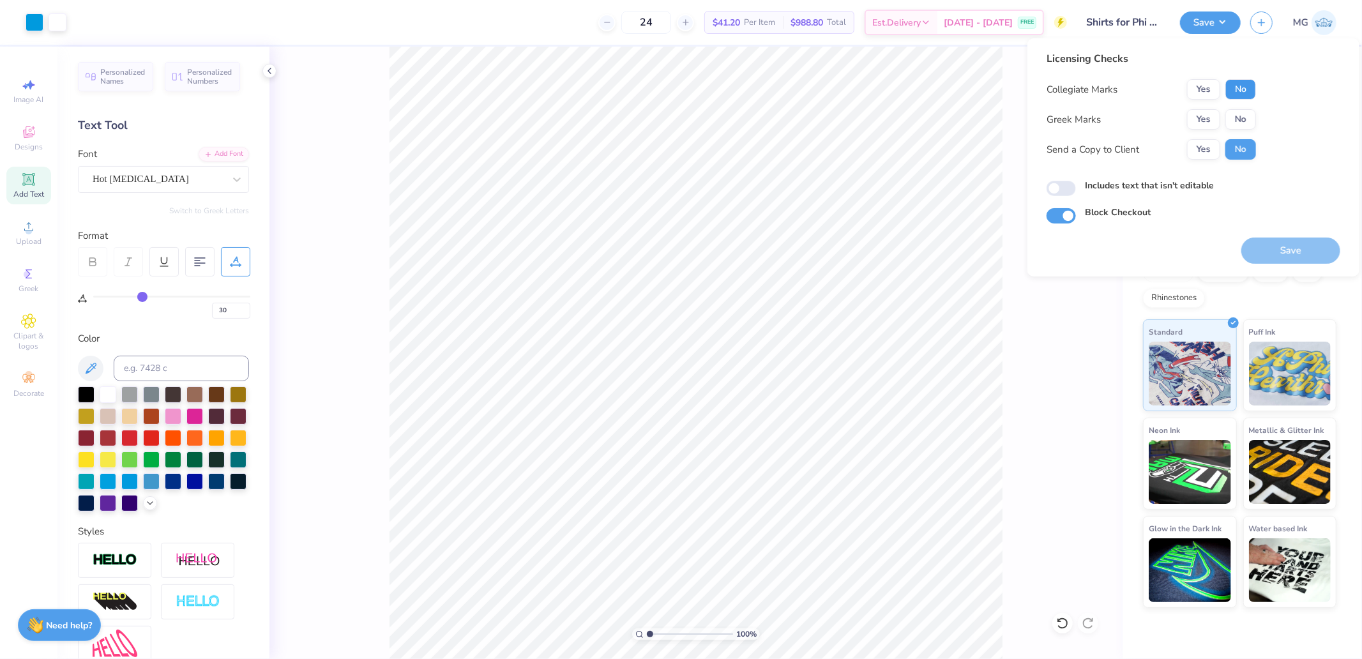
click at [1241, 92] on button "No" at bounding box center [1240, 89] width 31 height 20
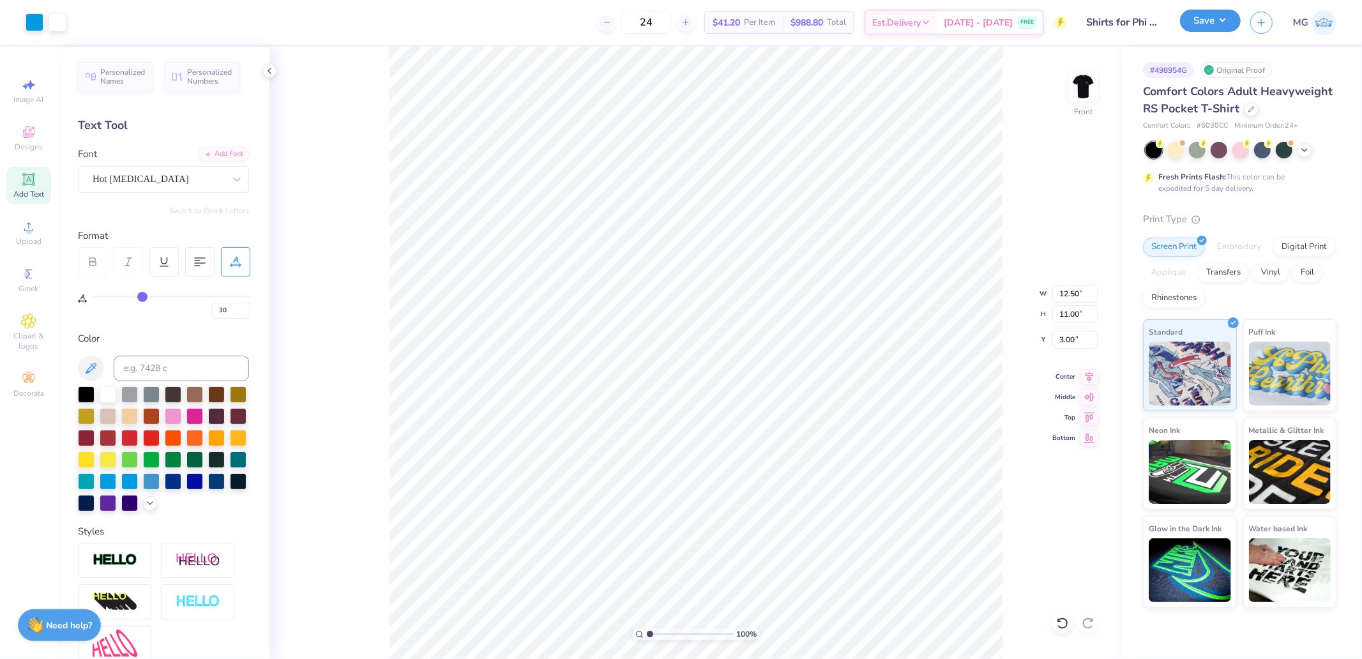
click at [1194, 20] on button "Save" at bounding box center [1210, 21] width 61 height 22
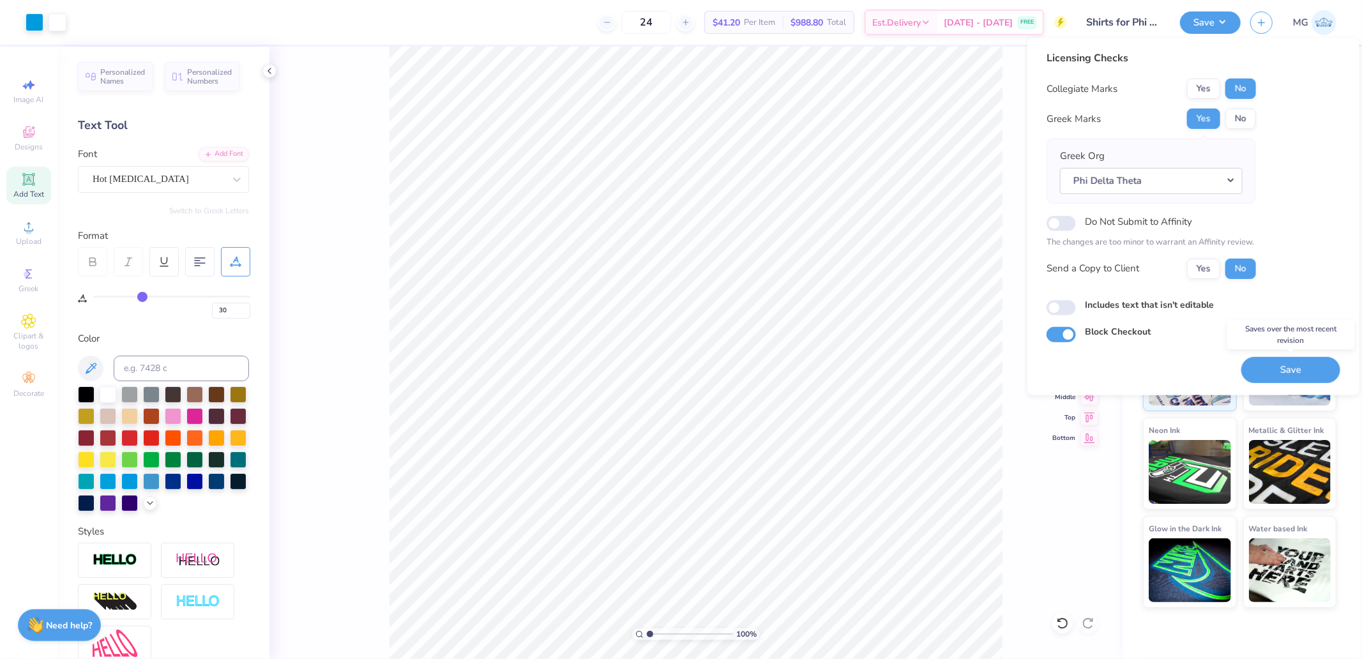
click at [1300, 362] on button "Save" at bounding box center [1290, 369] width 99 height 26
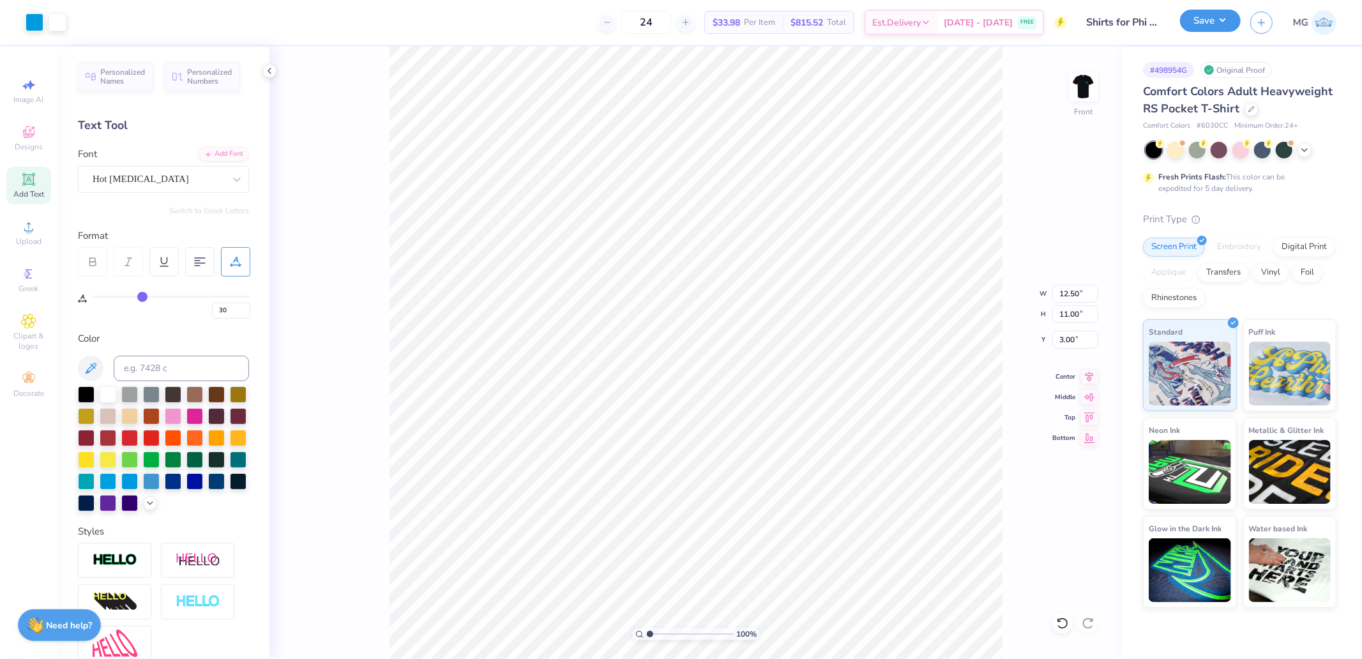
click at [1203, 16] on button "Save" at bounding box center [1210, 21] width 61 height 22
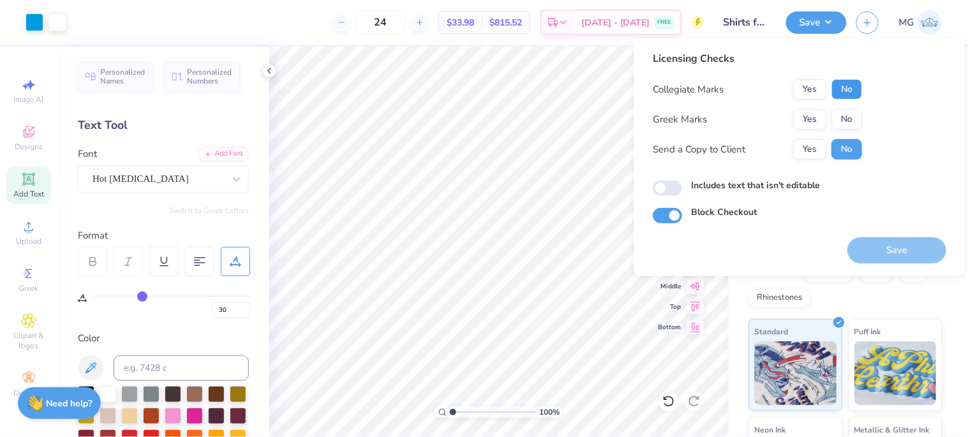
click at [841, 86] on button "No" at bounding box center [847, 89] width 31 height 20
click at [815, 119] on button "Yes" at bounding box center [809, 119] width 33 height 20
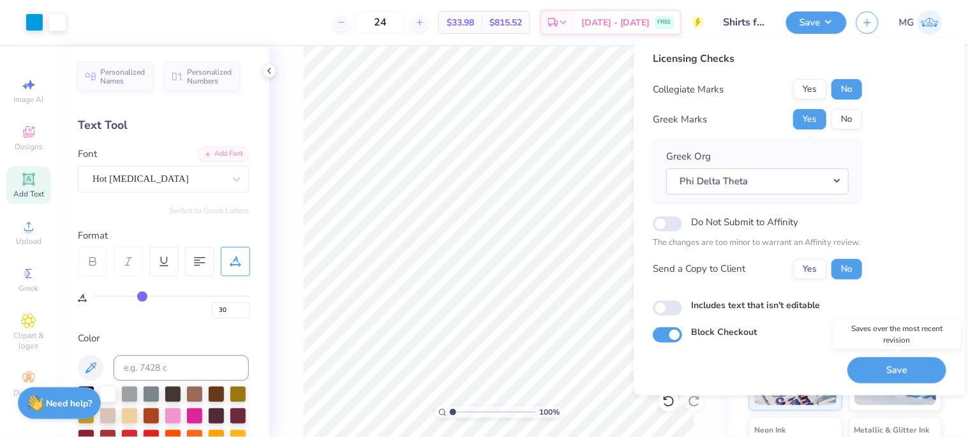
drag, startPoint x: 885, startPoint y: 368, endPoint x: 841, endPoint y: 362, distance: 44.5
click at [885, 368] on button "Save" at bounding box center [897, 370] width 99 height 26
